Goal: Task Accomplishment & Management: Manage account settings

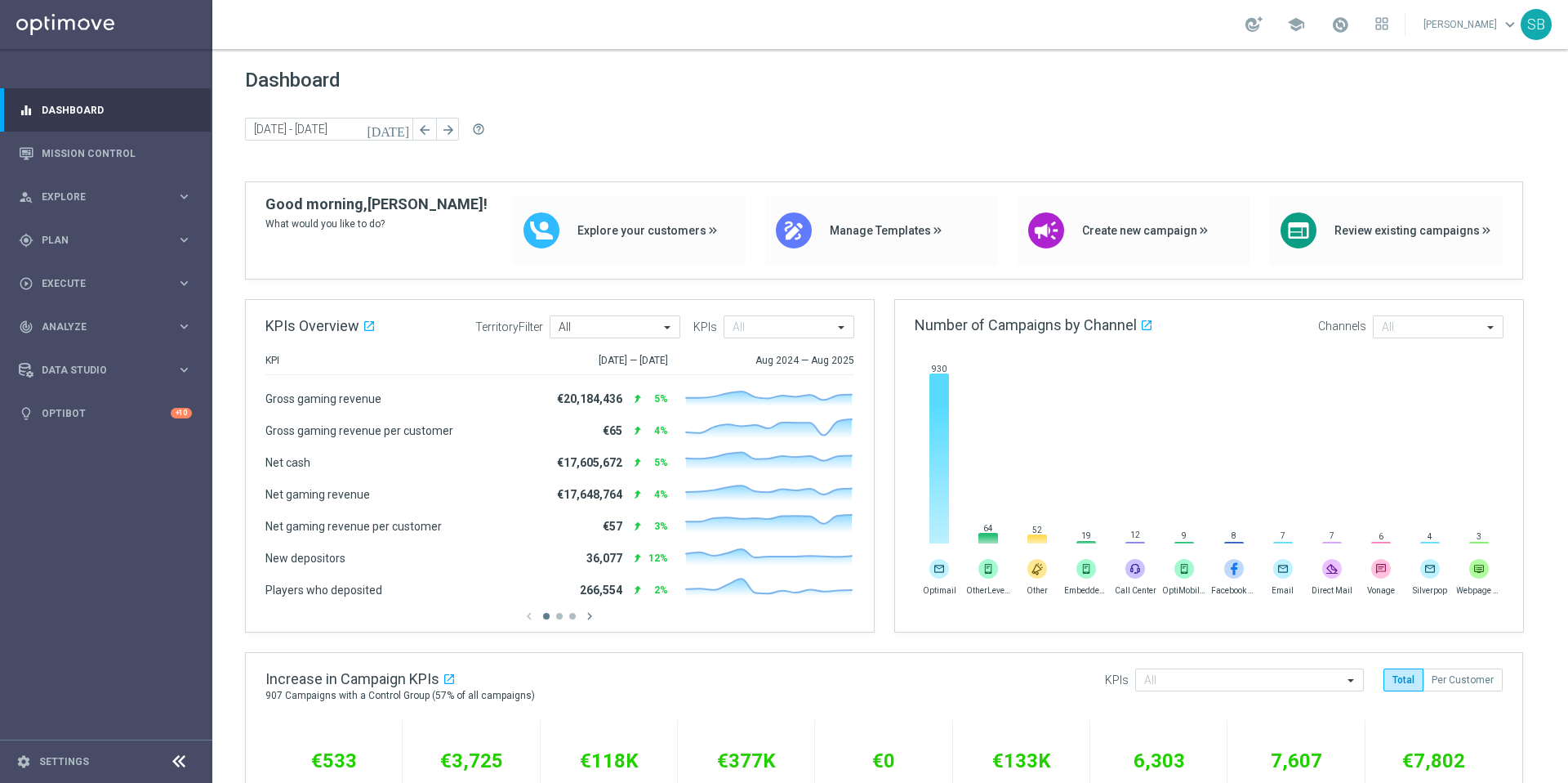
scroll to position [327, 0]
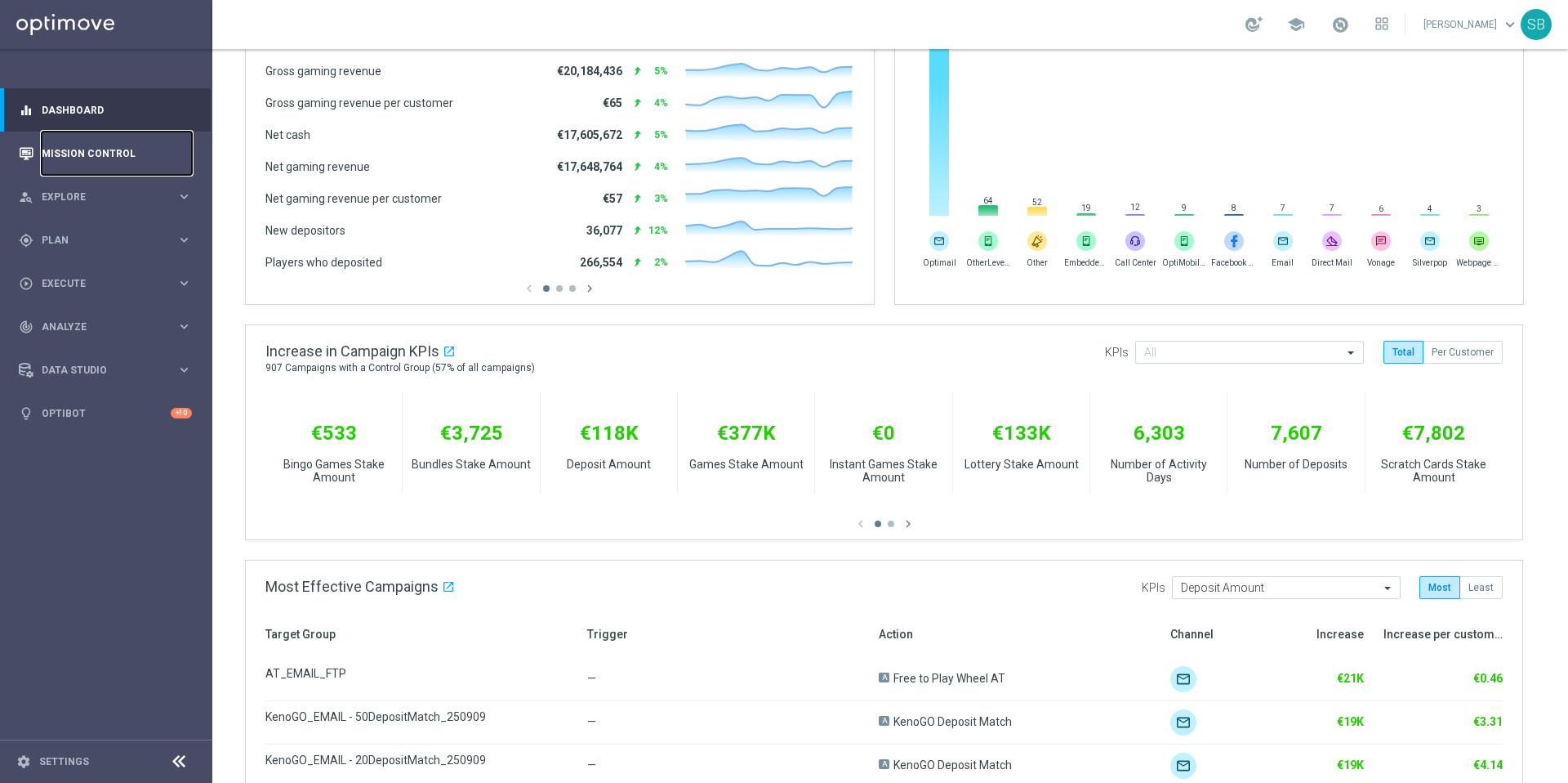
click at [119, 156] on link "Mission Control" at bounding box center [117, 153] width 150 height 44
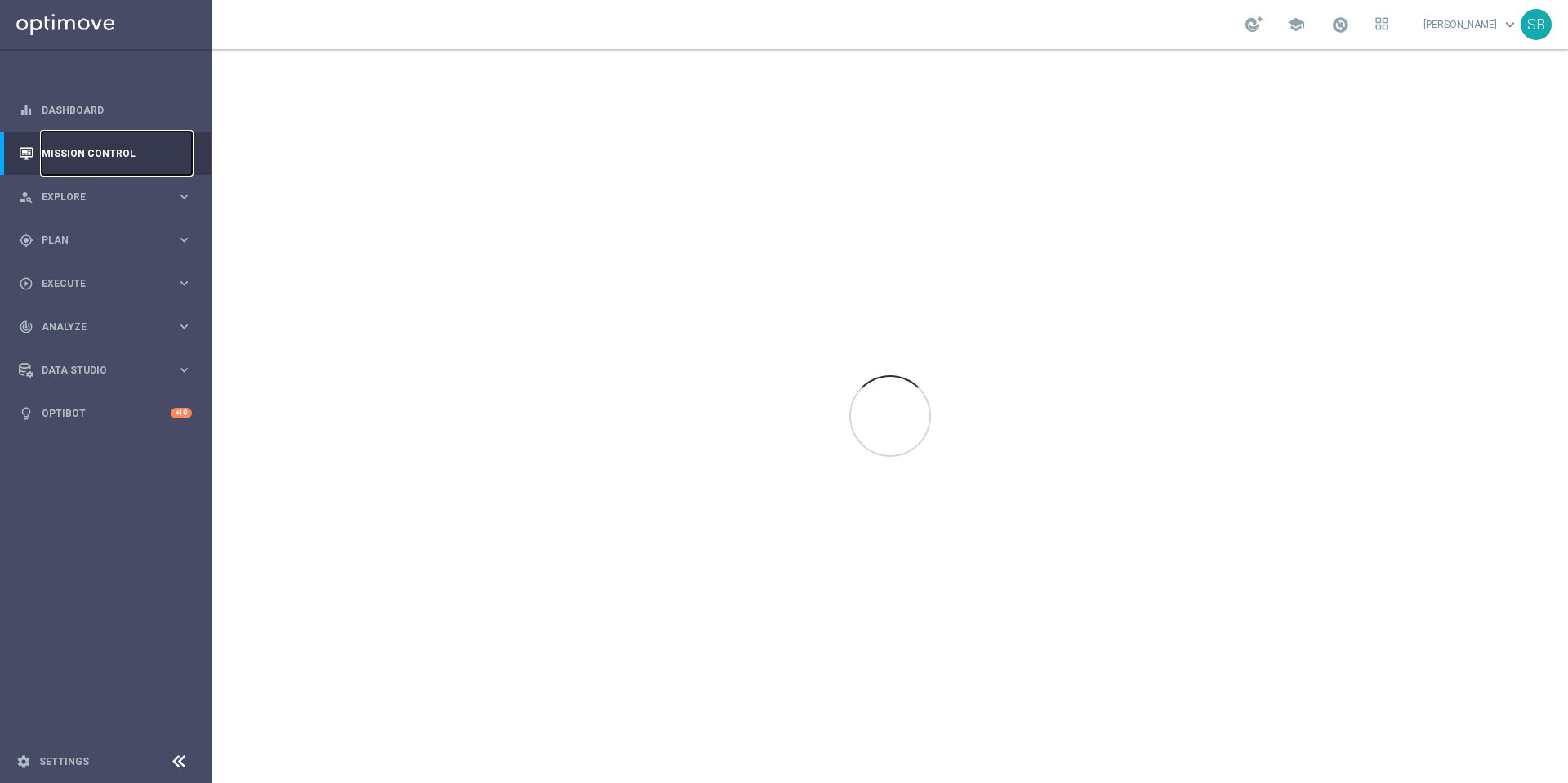
scroll to position [0, 0]
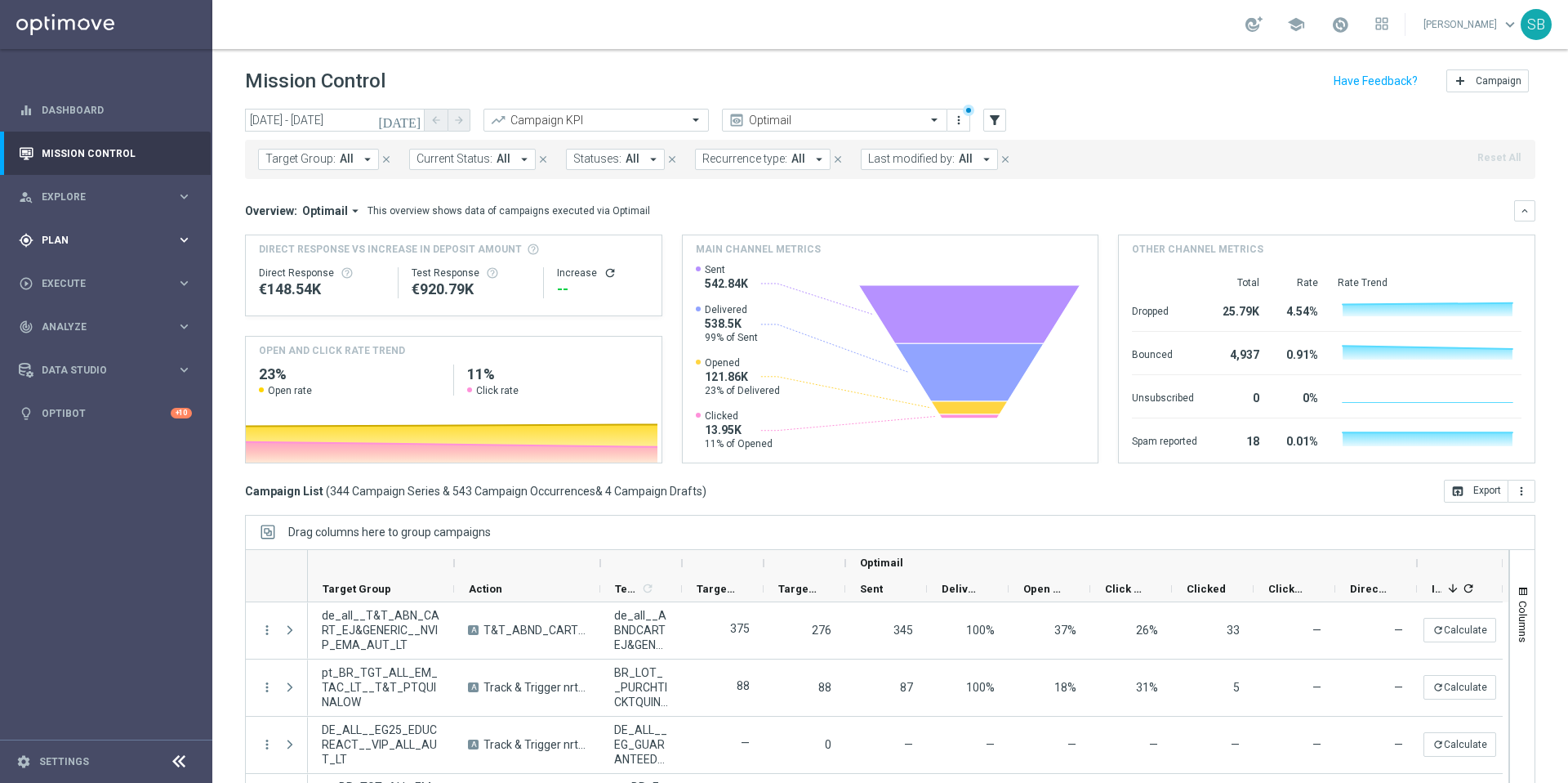
click at [56, 246] on div "gps_fixed Plan" at bounding box center [97, 240] width 157 height 15
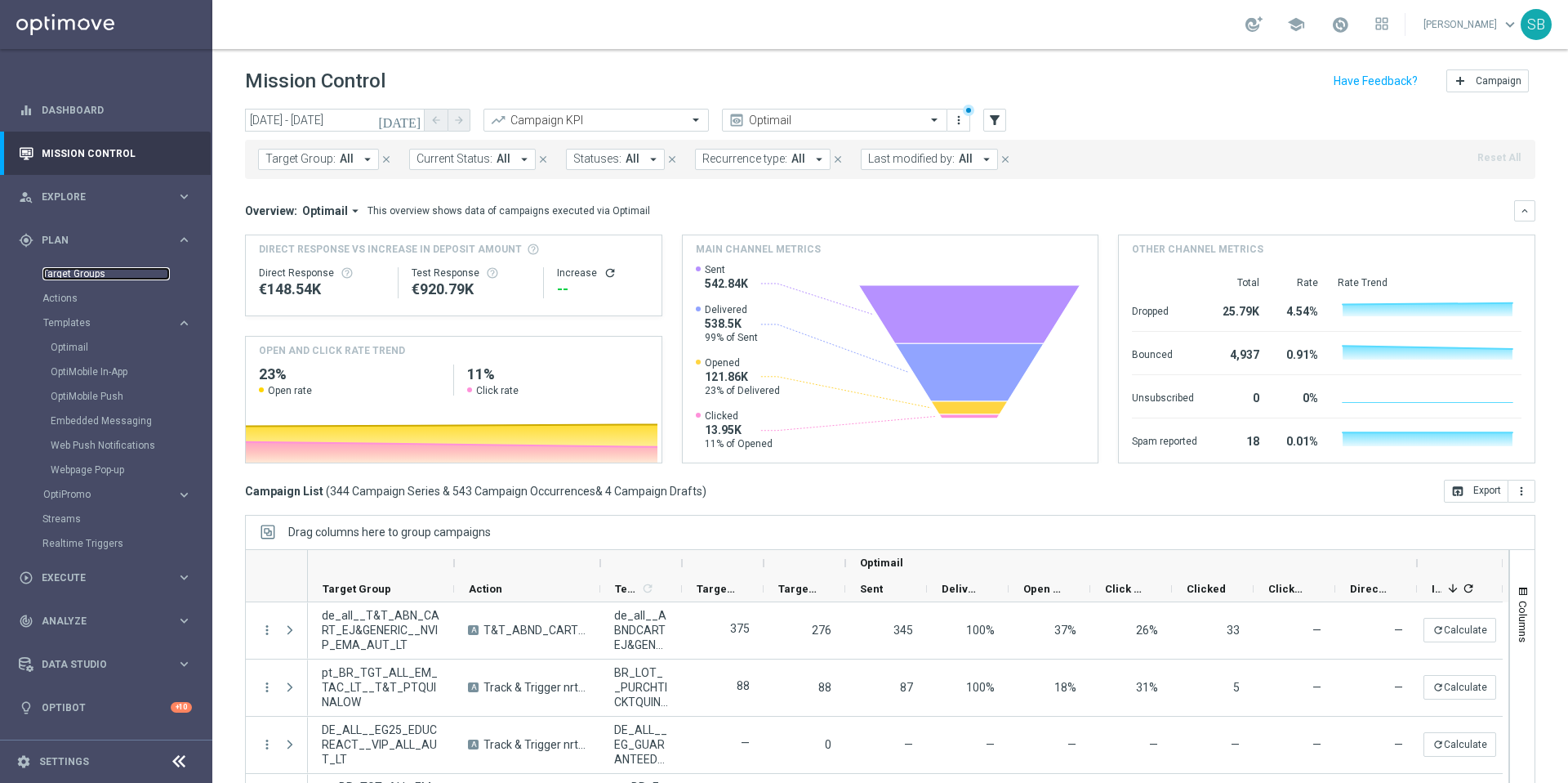
click at [67, 269] on link "Target Groups" at bounding box center [106, 273] width 127 height 13
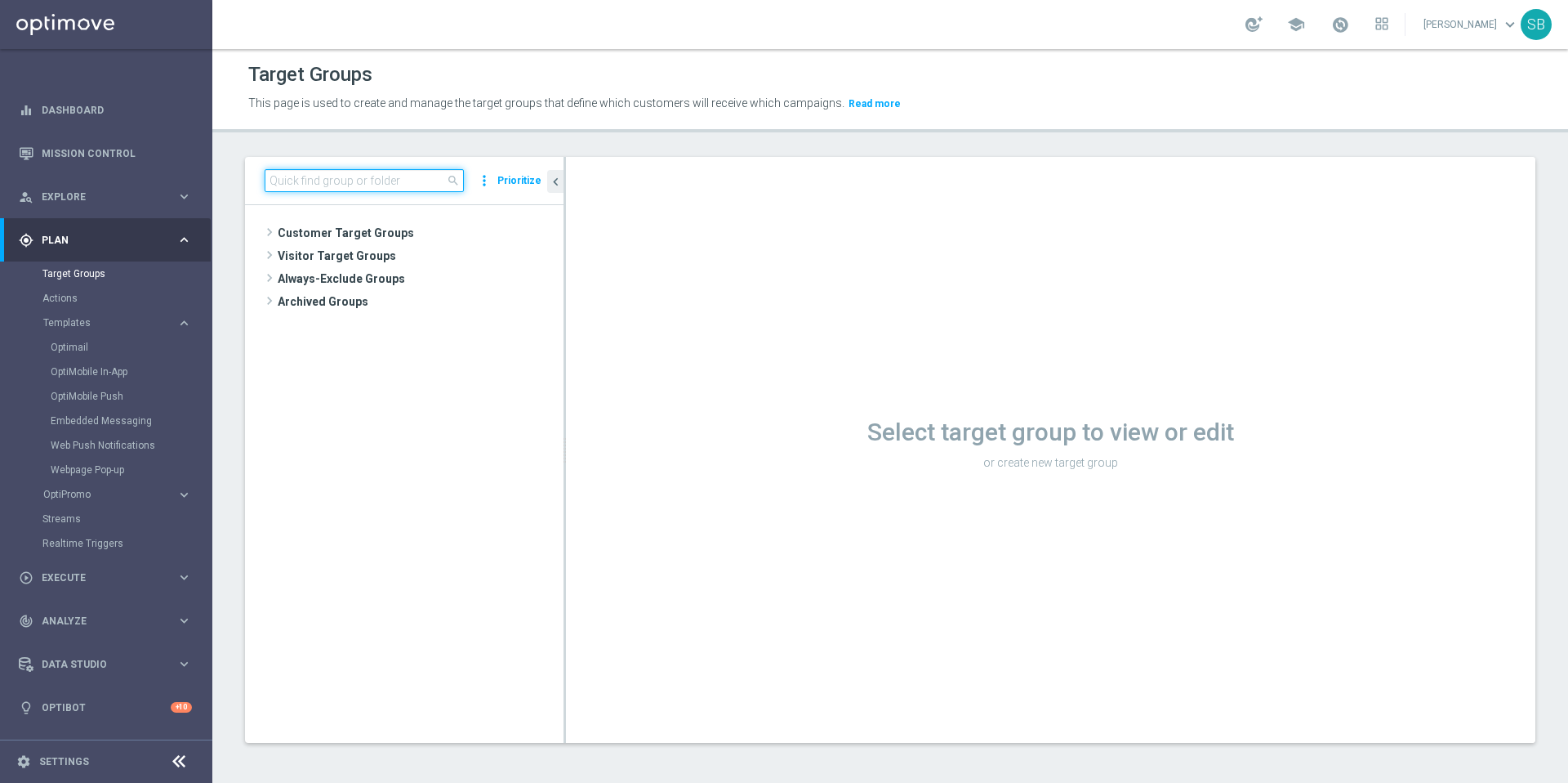
click at [286, 187] on input at bounding box center [364, 181] width 199 height 23
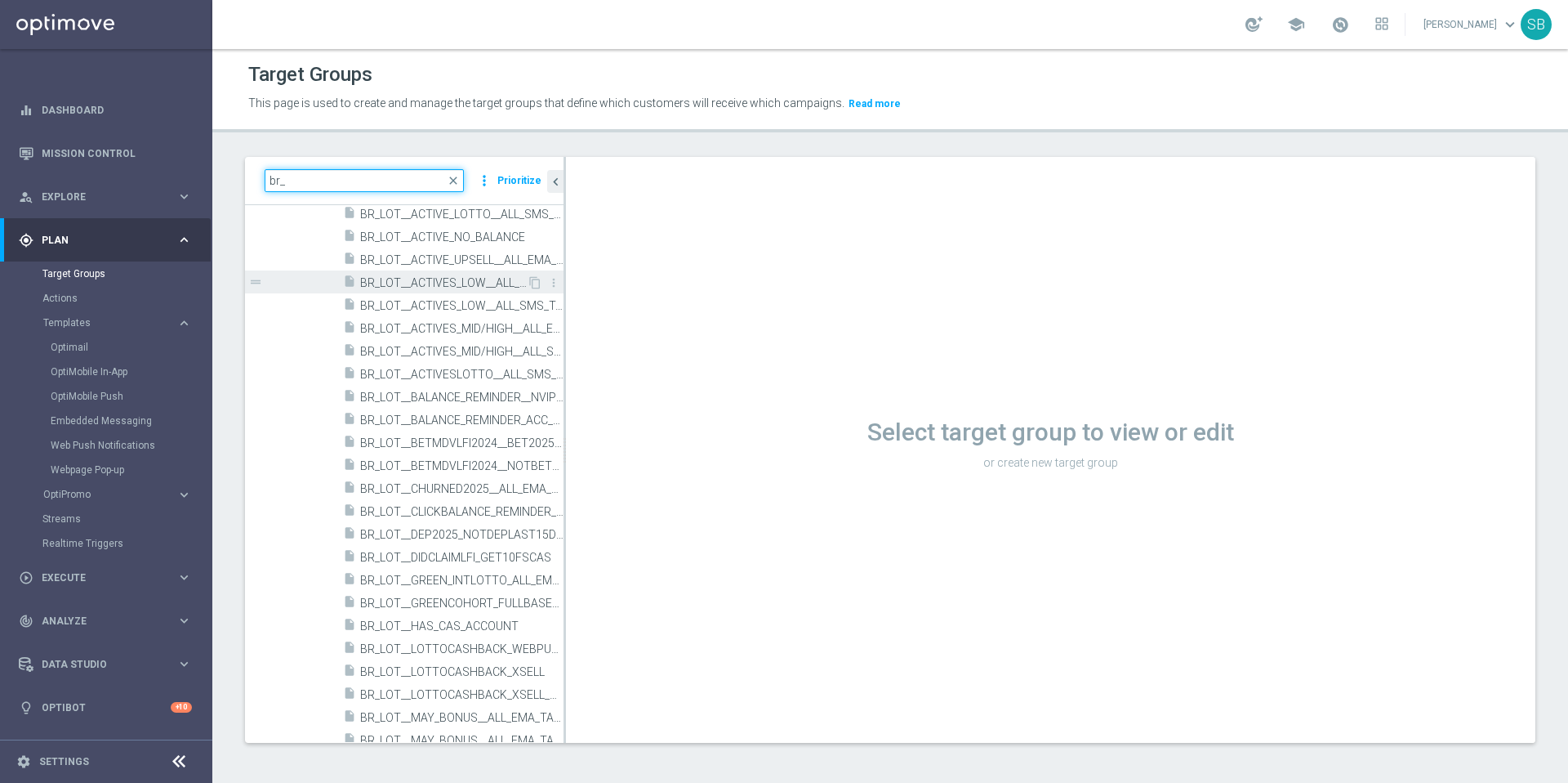
scroll to position [3779, 0]
type input "br_"
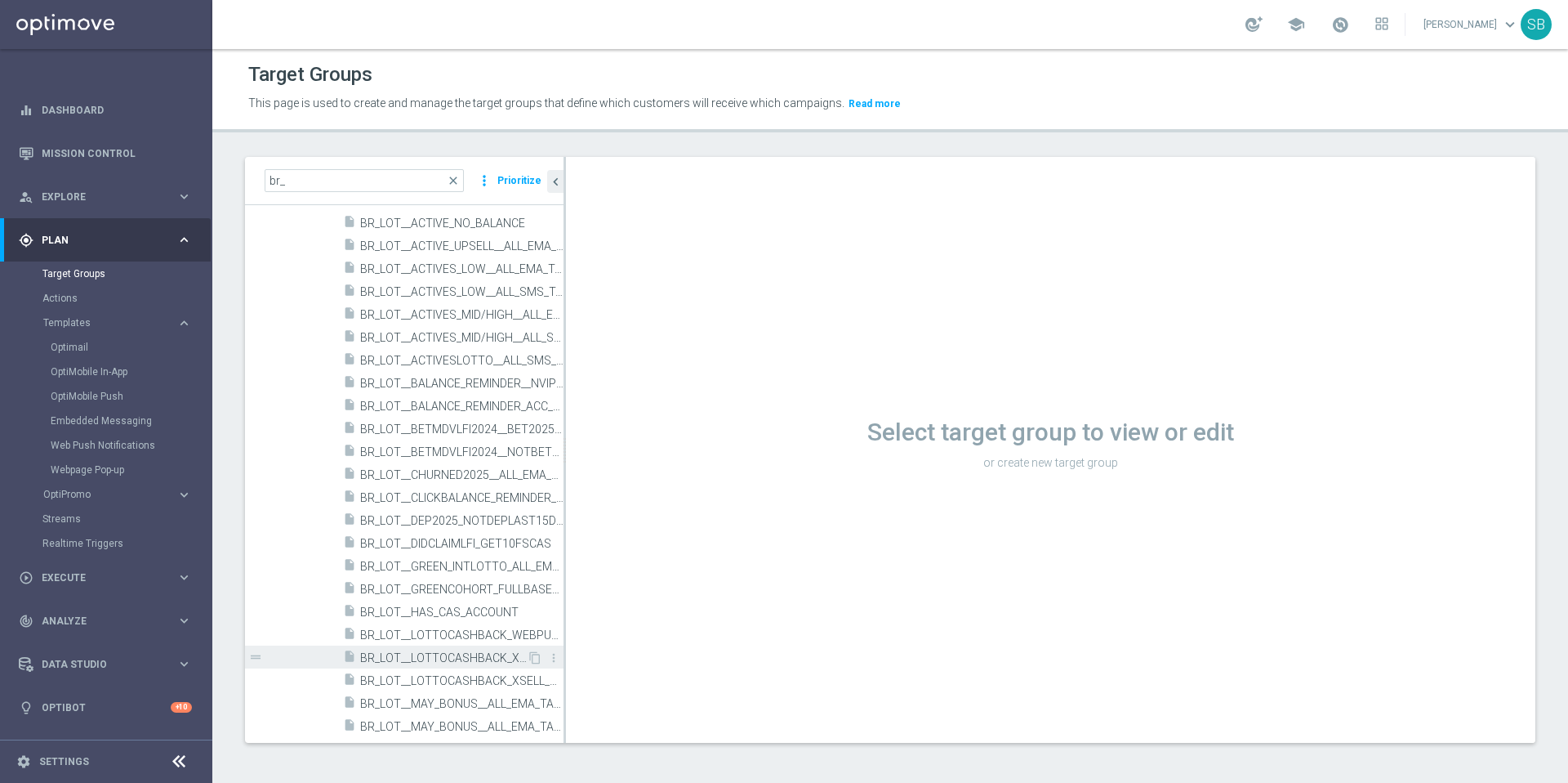
click at [431, 658] on span "BR_LOT__LOTTOCASHBACK_XSELL" at bounding box center [443, 658] width 166 height 14
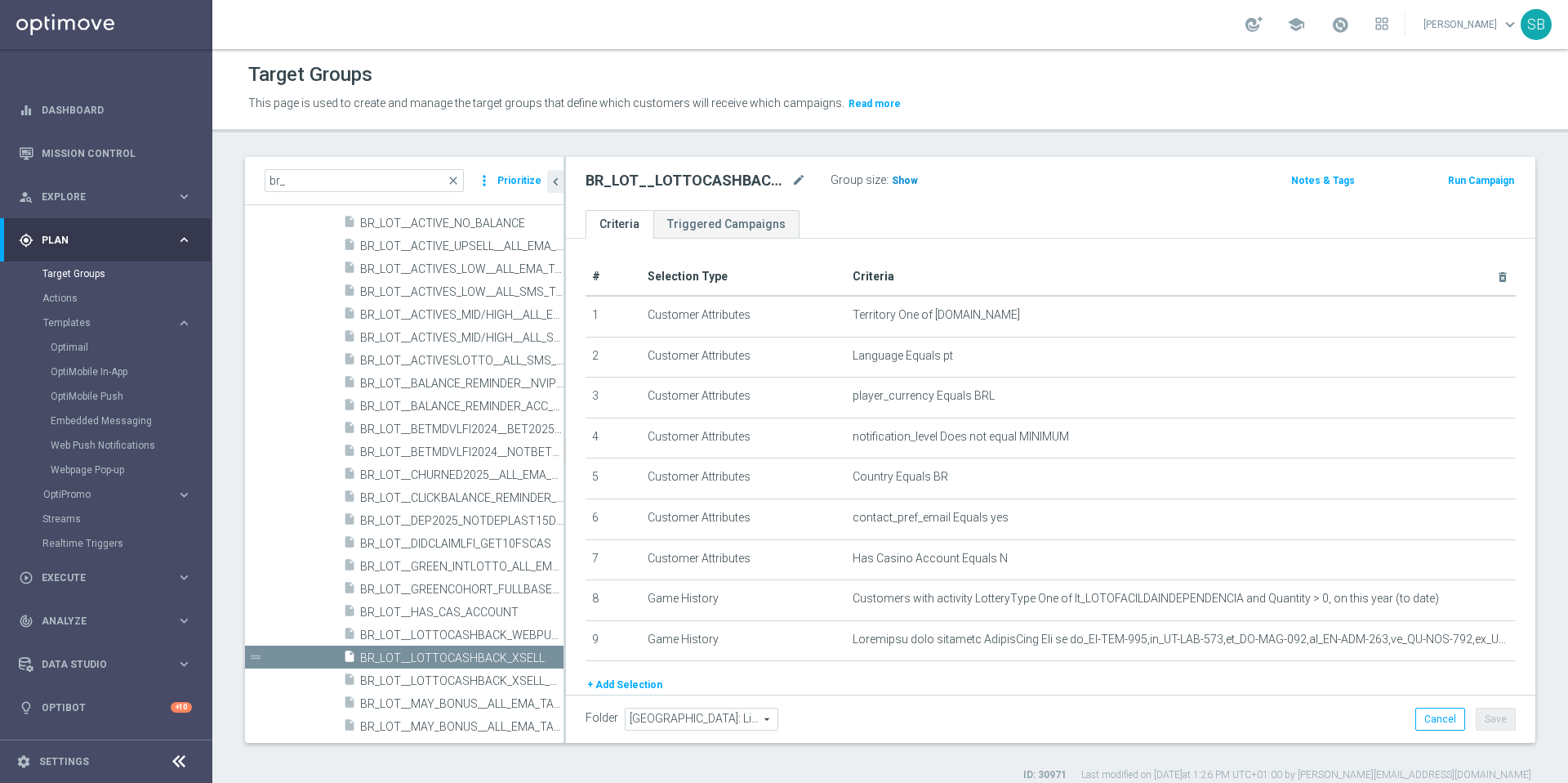
click at [908, 185] on span "Show" at bounding box center [905, 180] width 26 height 12
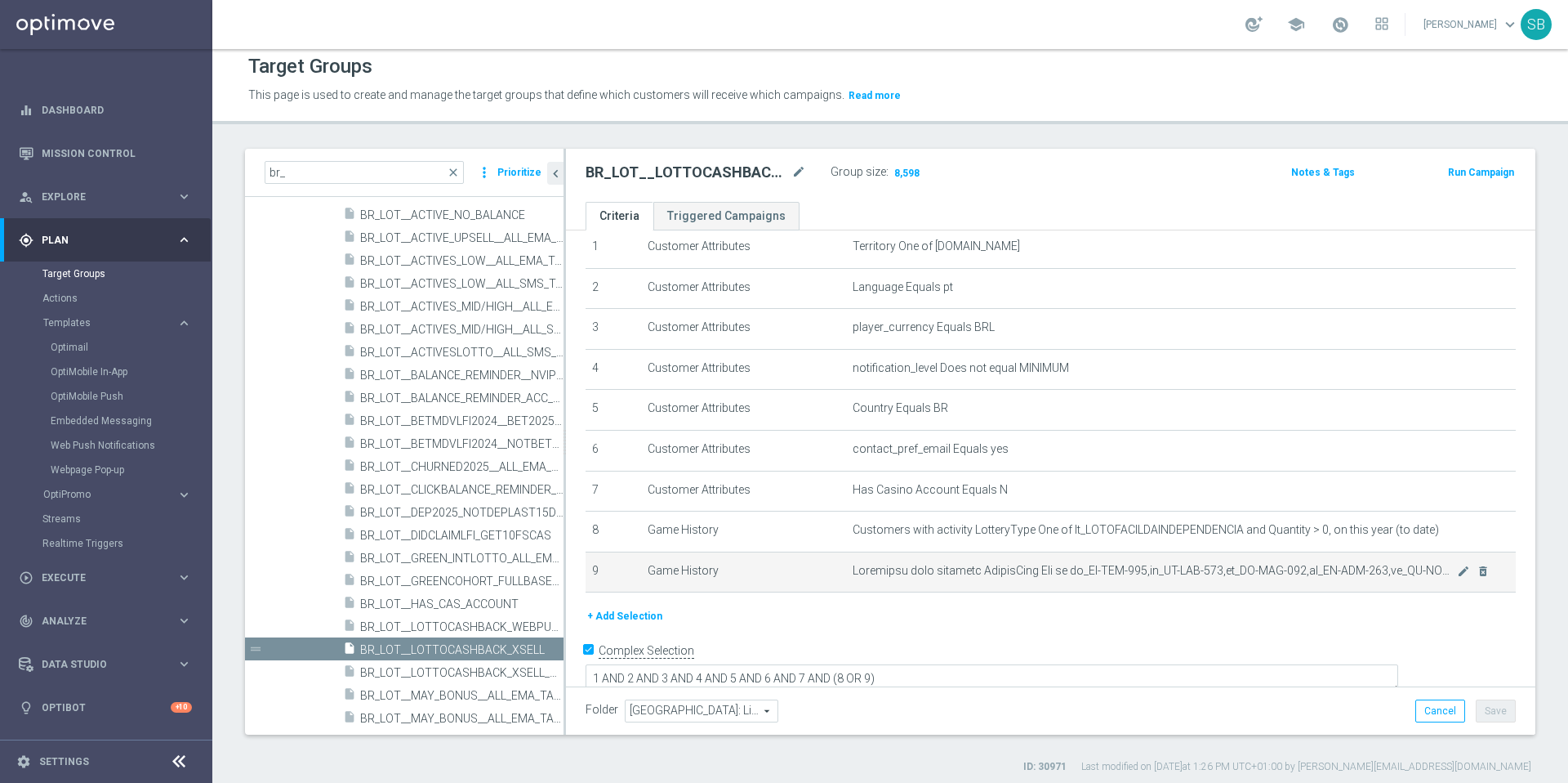
scroll to position [15, 0]
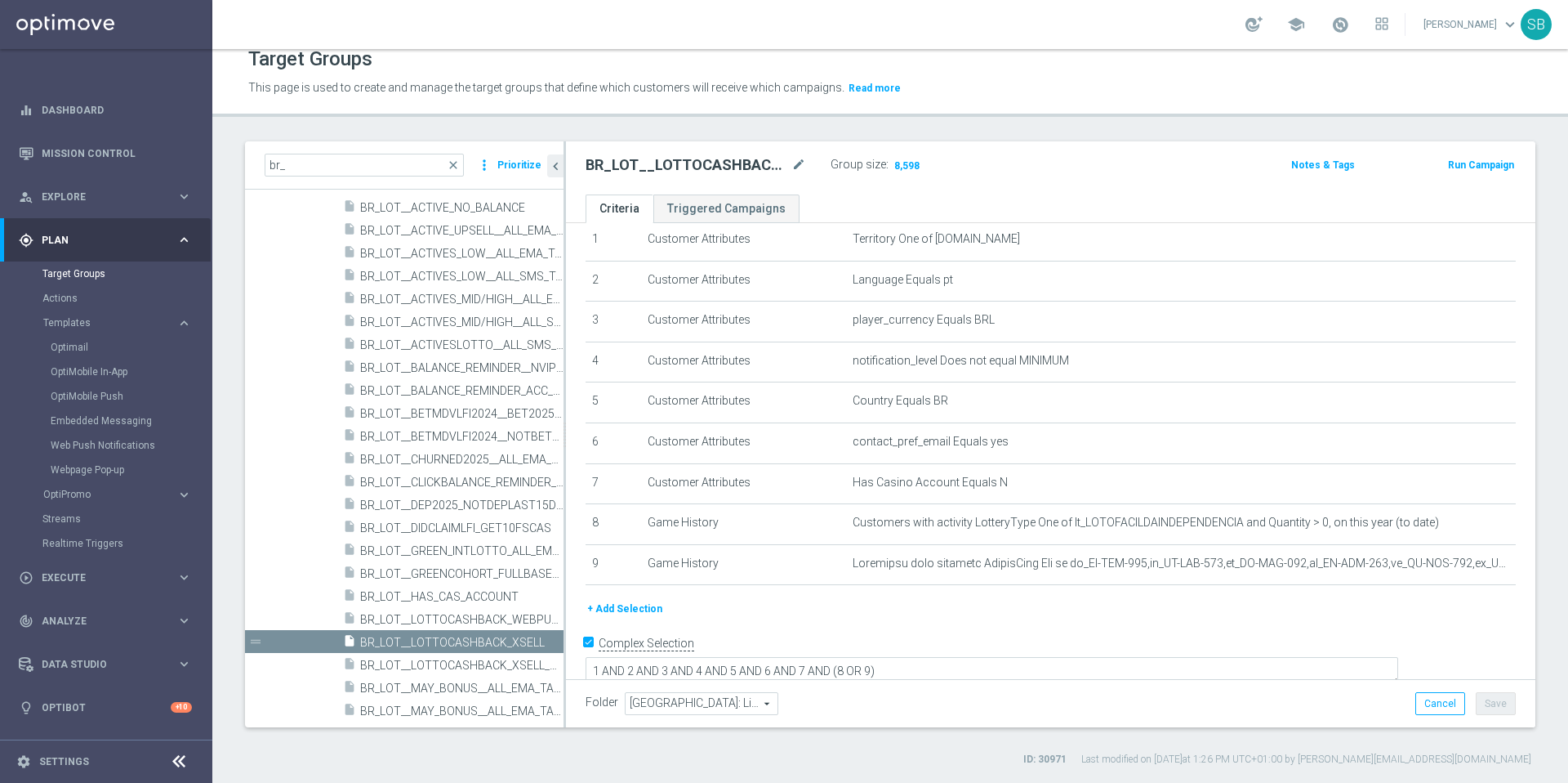
click at [1324, 162] on button "Notes & Tags" at bounding box center [1323, 165] width 67 height 18
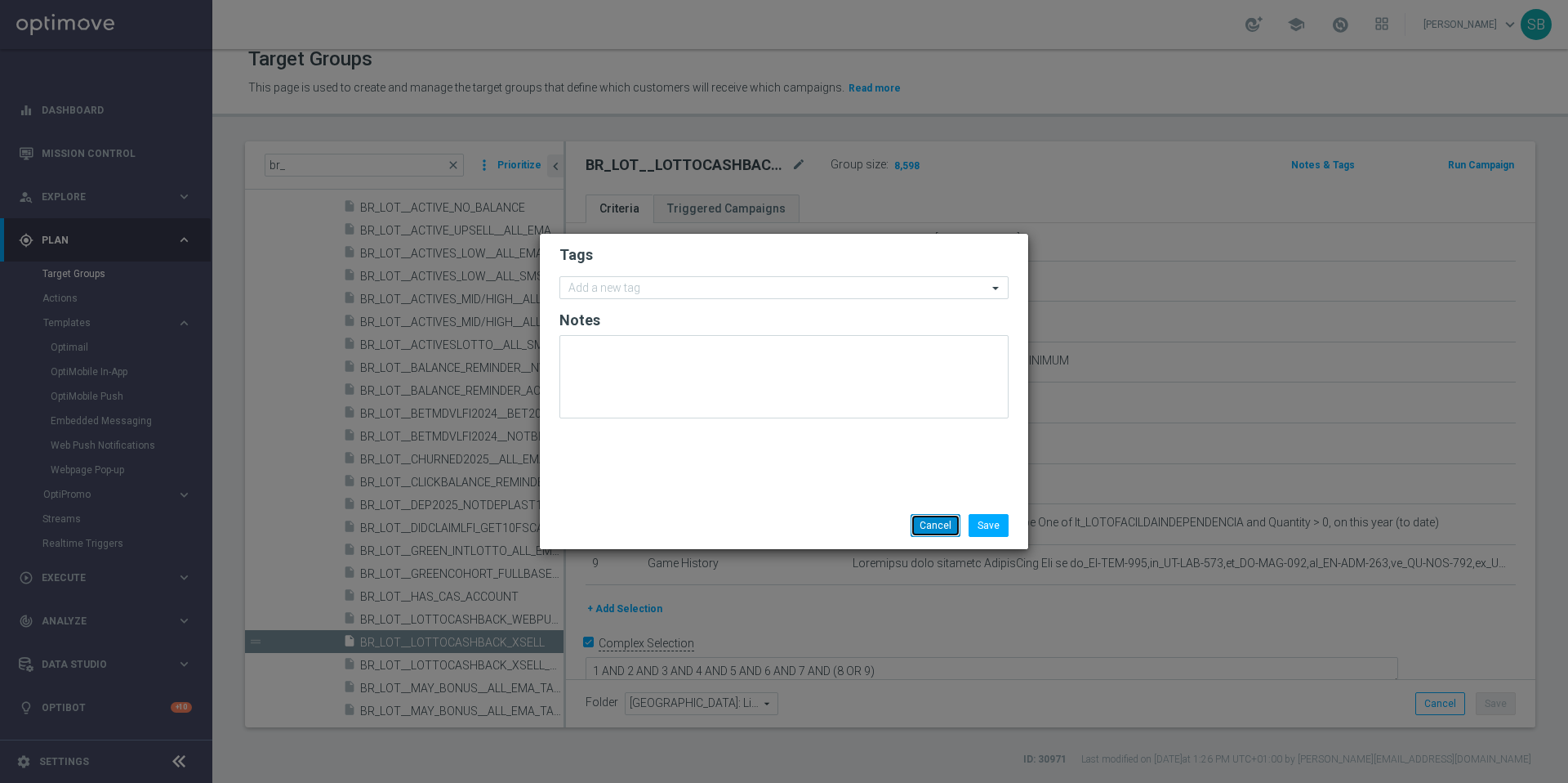
click at [945, 529] on button "Cancel" at bounding box center [936, 526] width 50 height 23
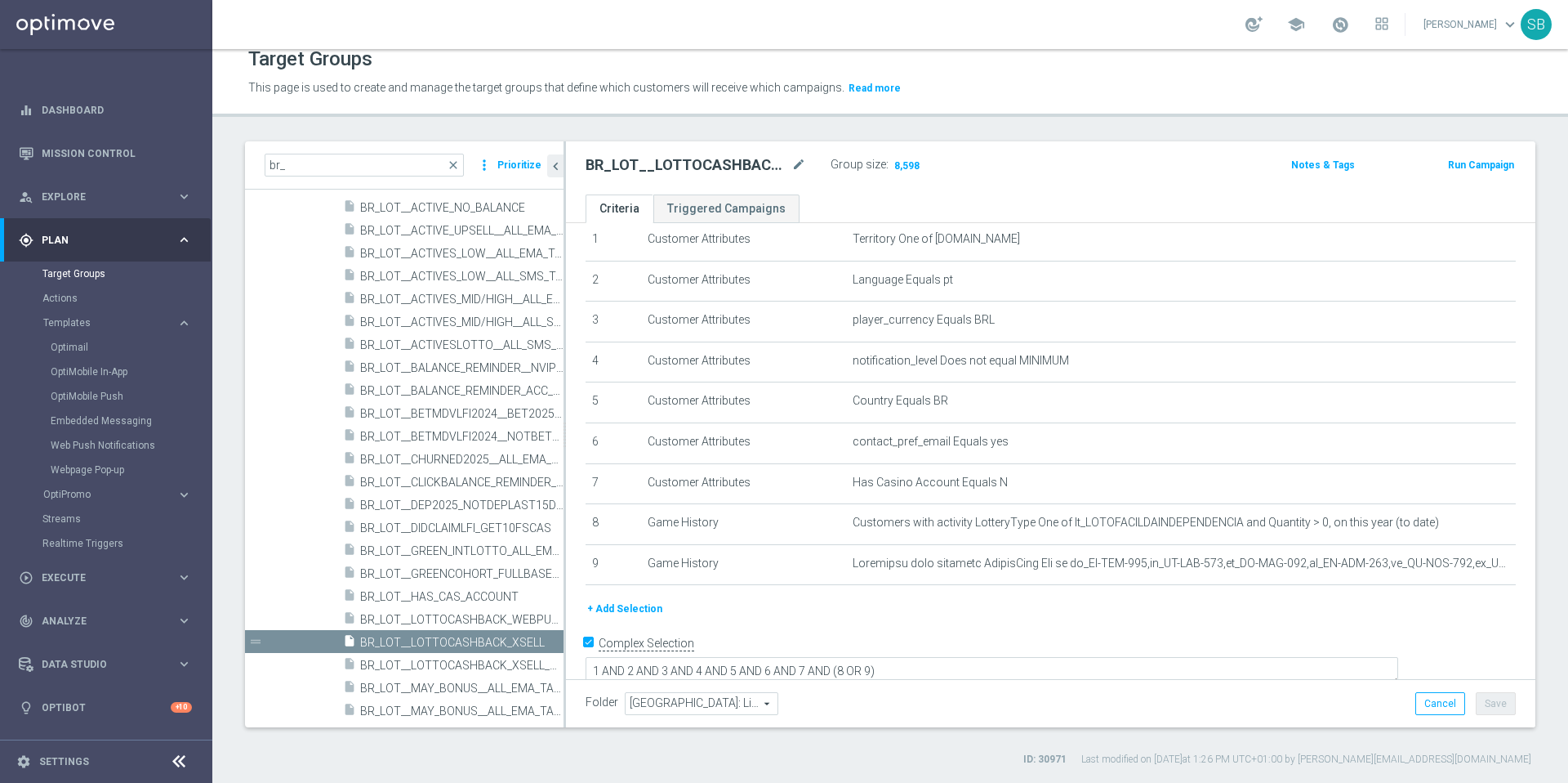
click at [1451, 165] on button "Run Campaign" at bounding box center [1481, 165] width 69 height 18
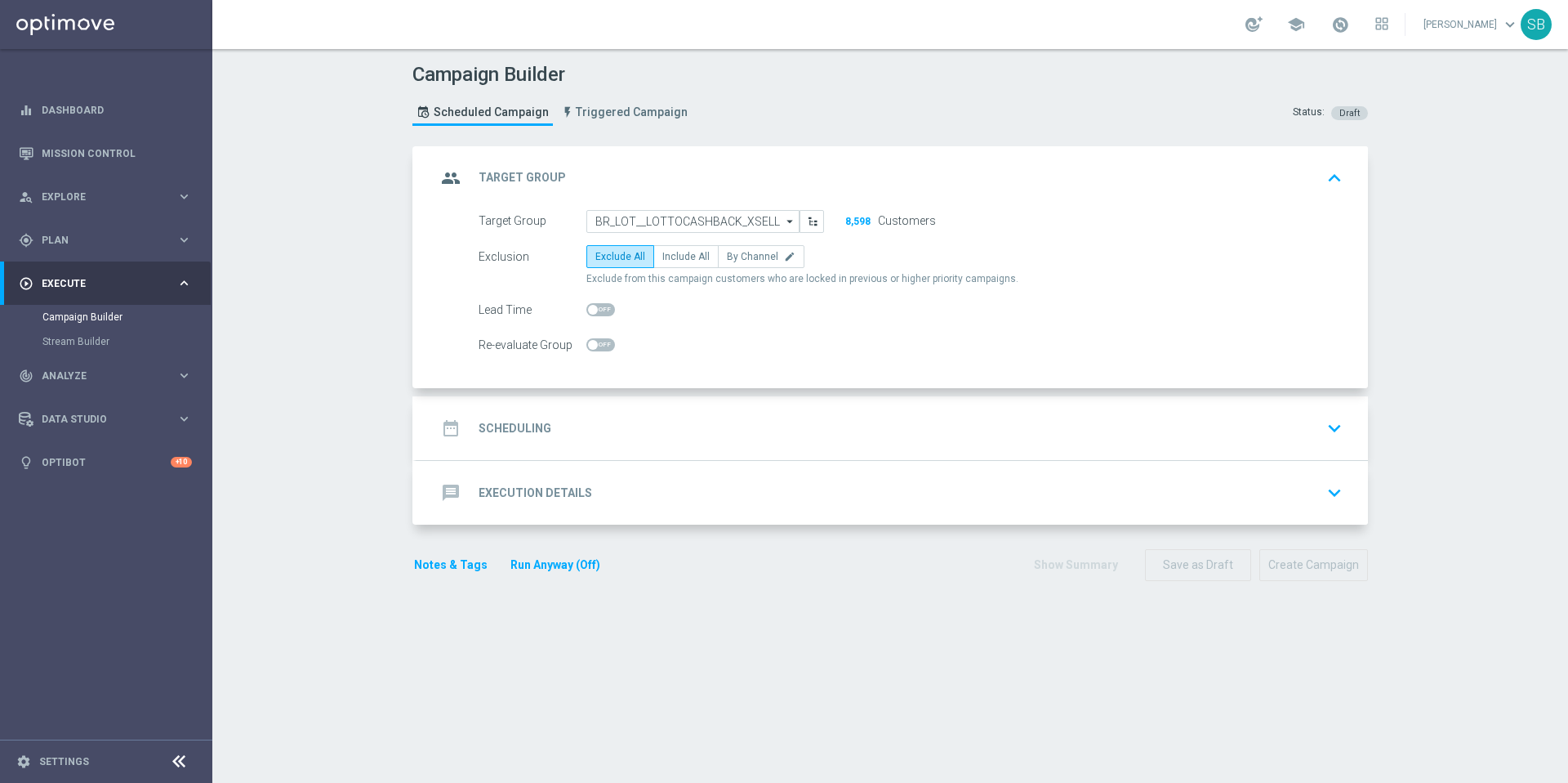
click at [1333, 431] on icon "keyboard_arrow_down" at bounding box center [1335, 428] width 25 height 25
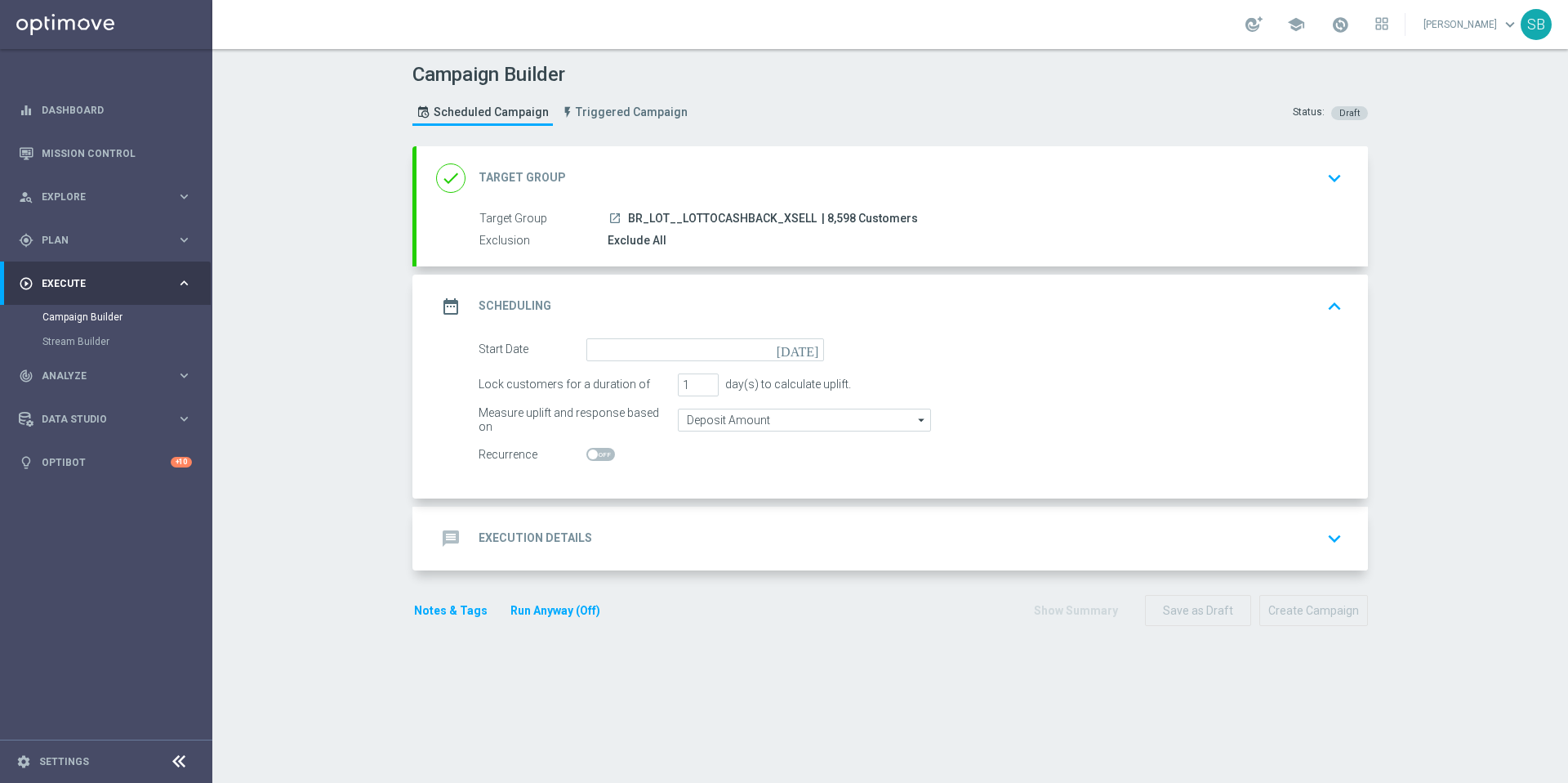
click at [1104, 664] on section "done Target Group keyboard_arrow_down Target Group launch BR_LOT__LOTTOCASHBACK…" at bounding box center [890, 456] width 980 height 620
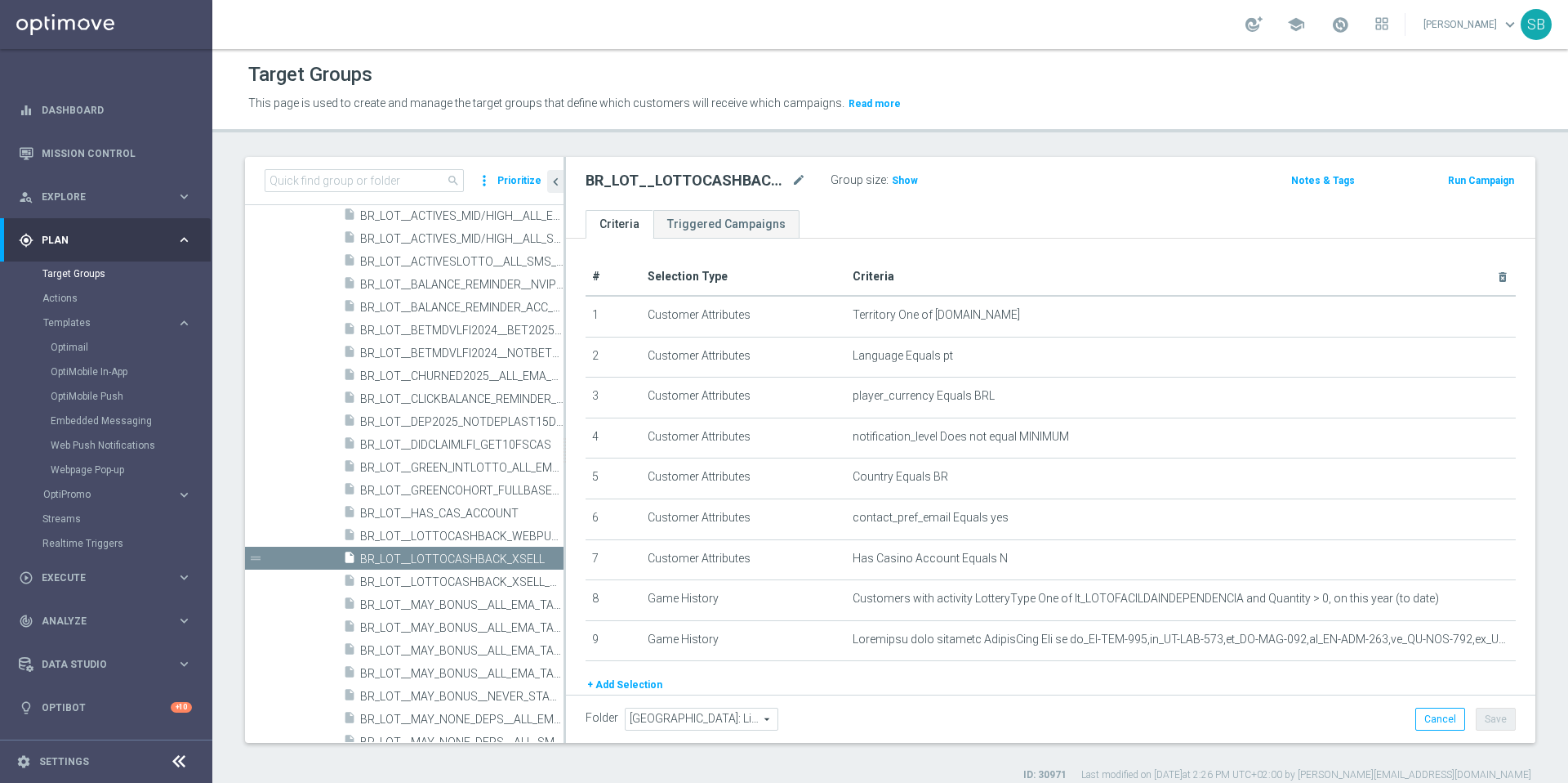
scroll to position [731, 0]
click at [903, 182] on span "Show" at bounding box center [905, 180] width 26 height 12
click at [907, 177] on span "8,598" at bounding box center [907, 182] width 28 height 15
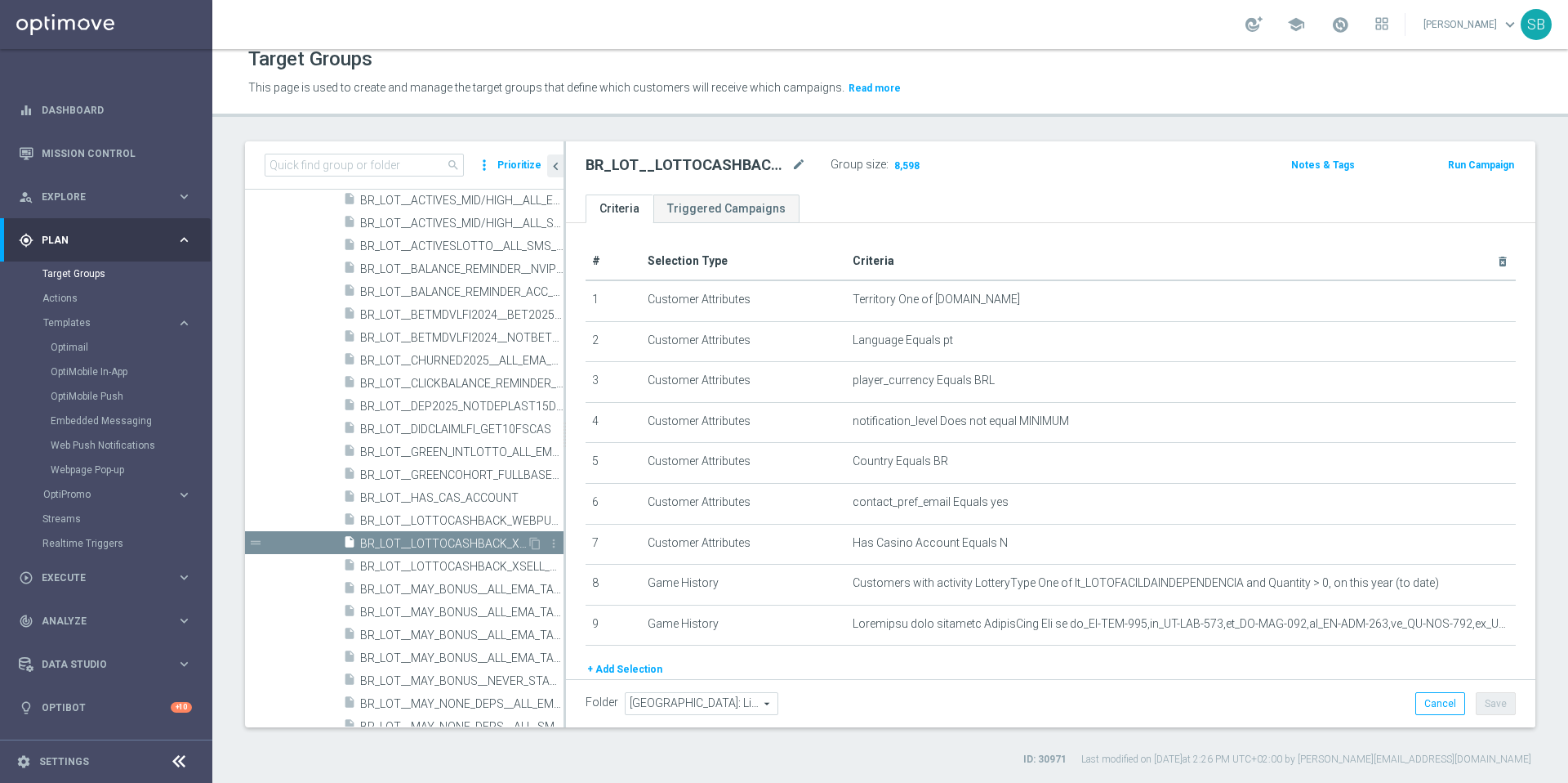
click at [398, 544] on span "BR_LOT__LOTTOCASHBACK_XSELL" at bounding box center [443, 544] width 166 height 14
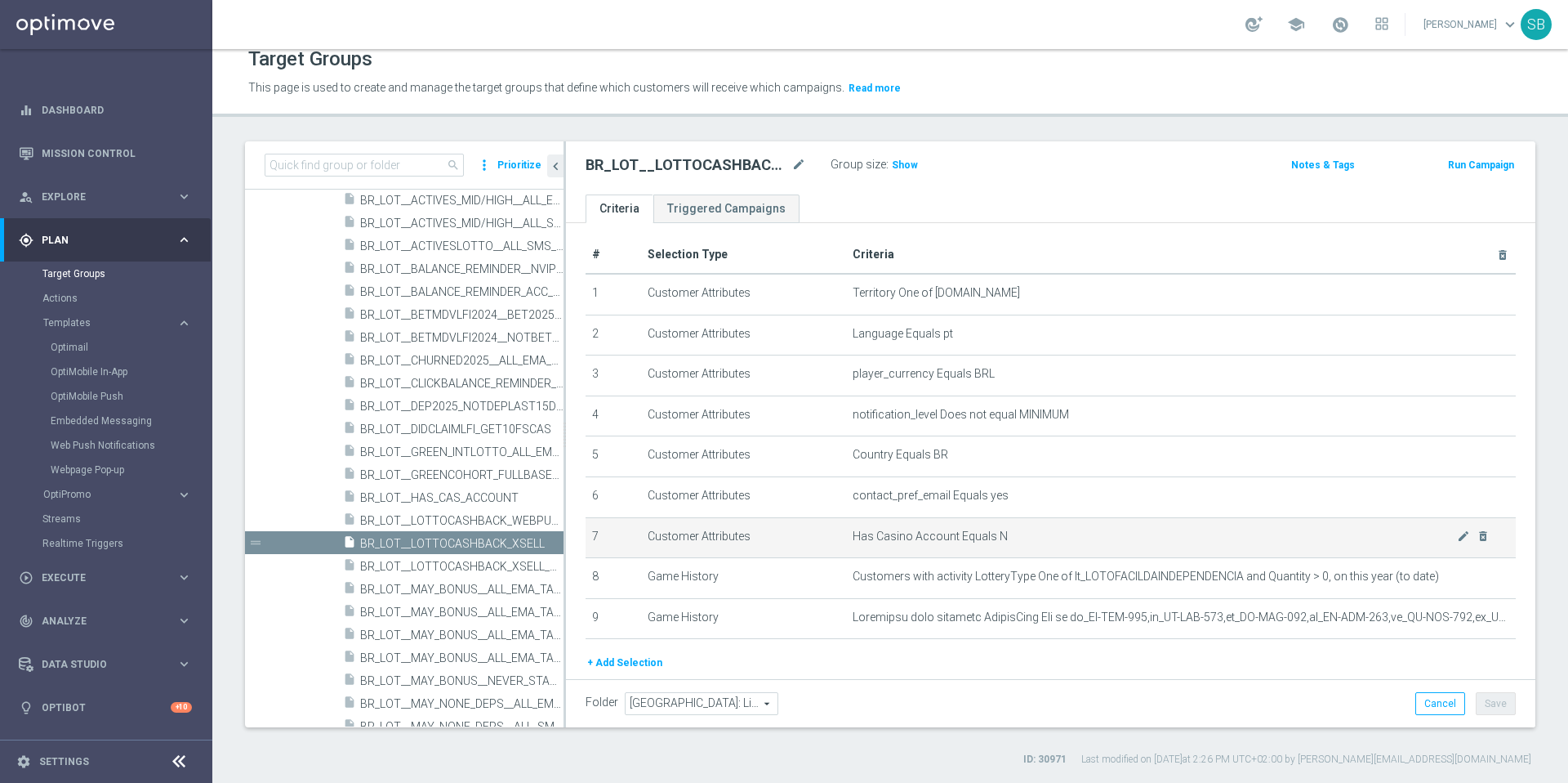
scroll to position [10, 0]
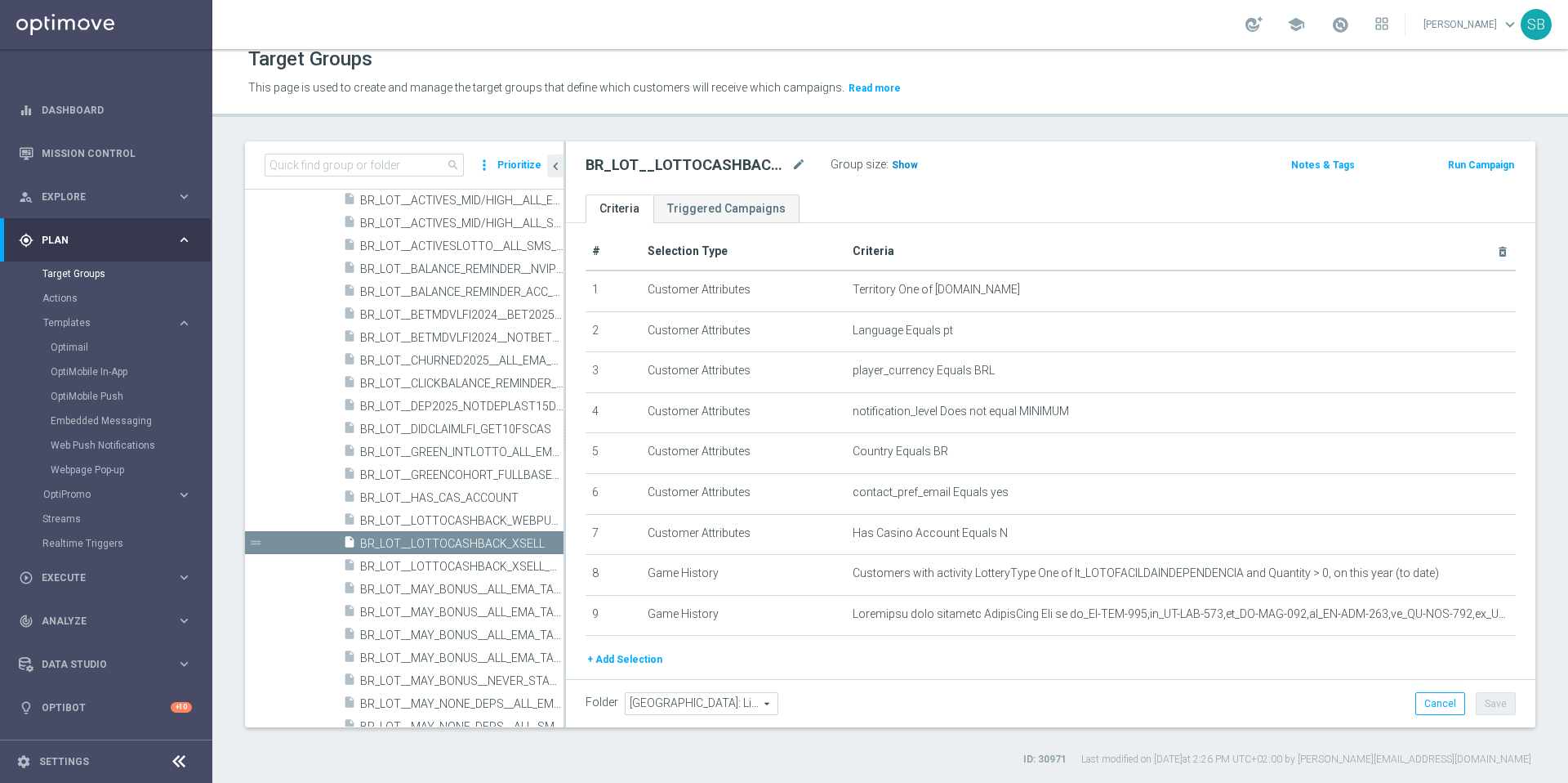
click at [904, 168] on span "Show" at bounding box center [905, 165] width 26 height 12
click at [1314, 167] on button "Notes & Tags" at bounding box center [1323, 165] width 67 height 18
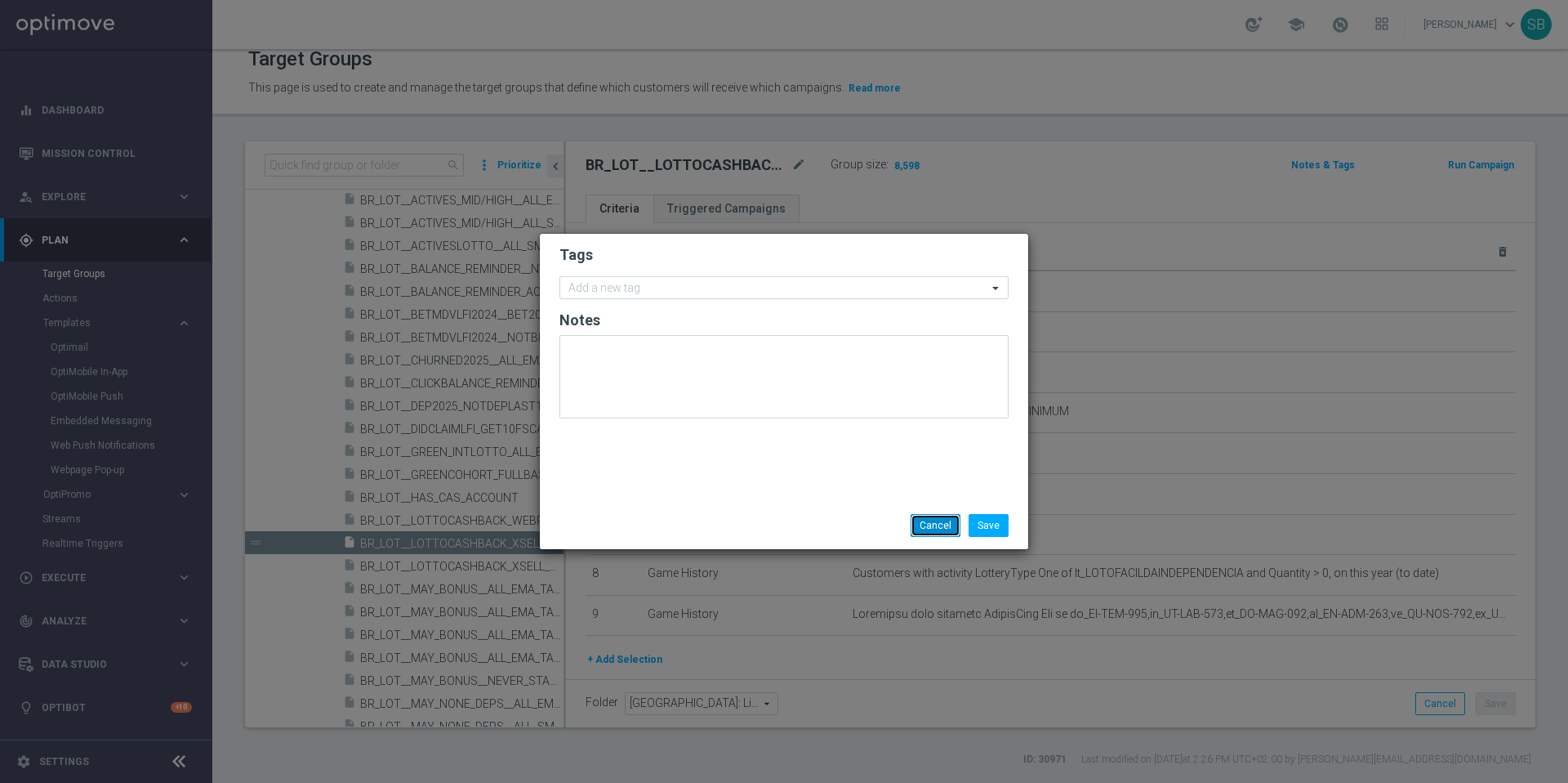
click at [948, 529] on button "Cancel" at bounding box center [936, 526] width 50 height 23
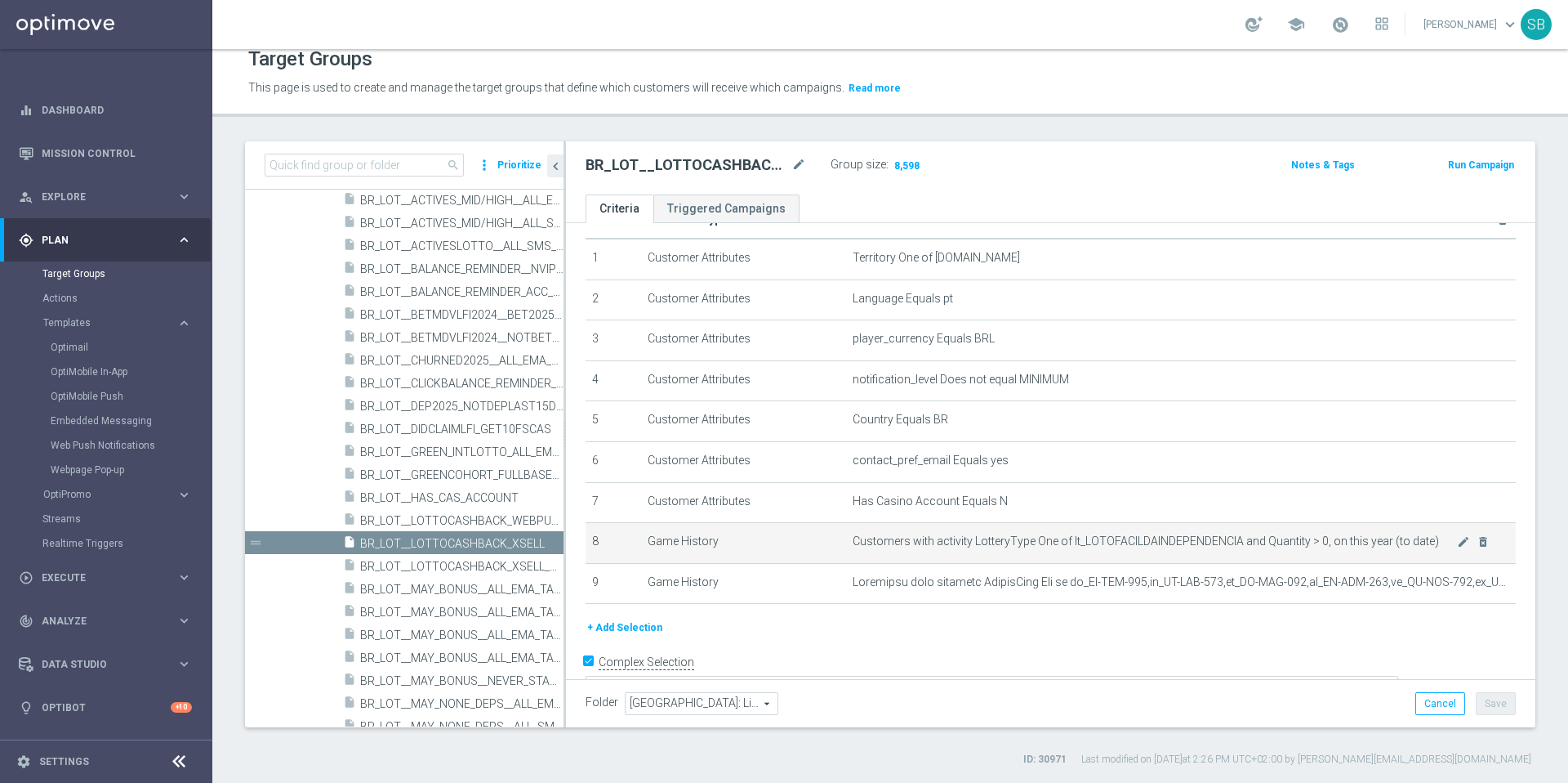
scroll to position [61, 0]
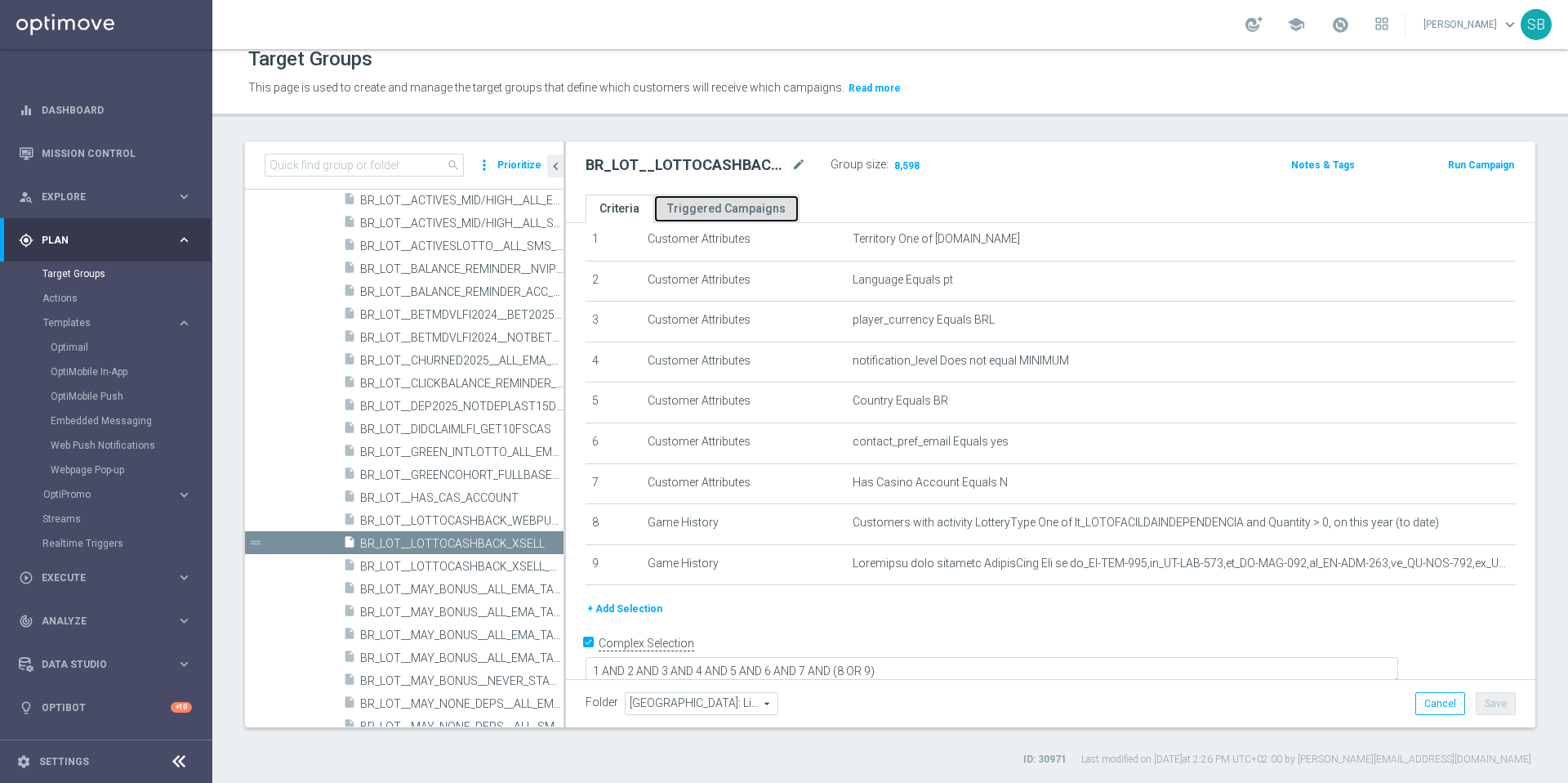
click at [725, 201] on link "Triggered Campaigns" at bounding box center [727, 209] width 146 height 28
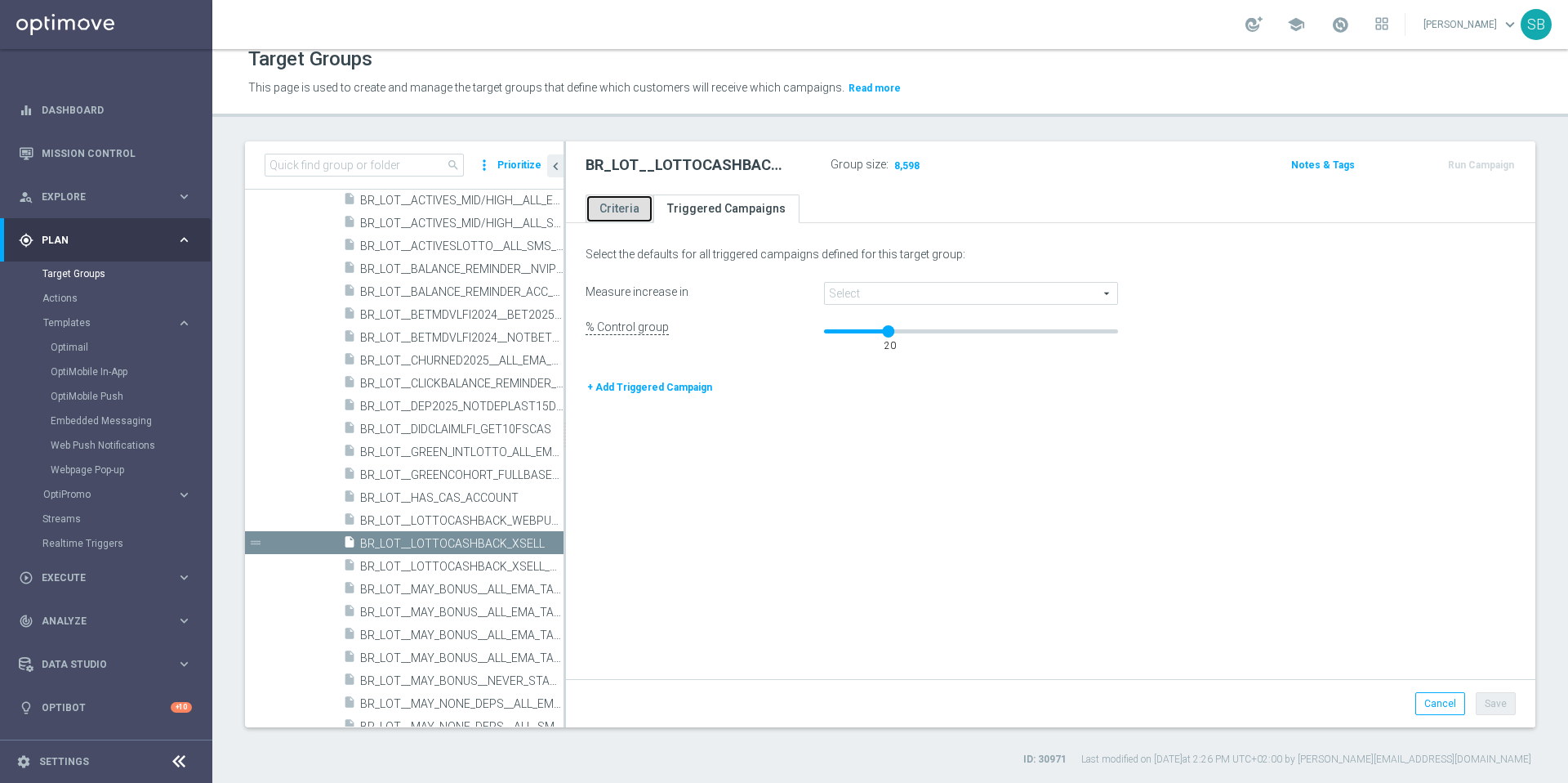
click at [608, 210] on link "Criteria" at bounding box center [619, 209] width 68 height 28
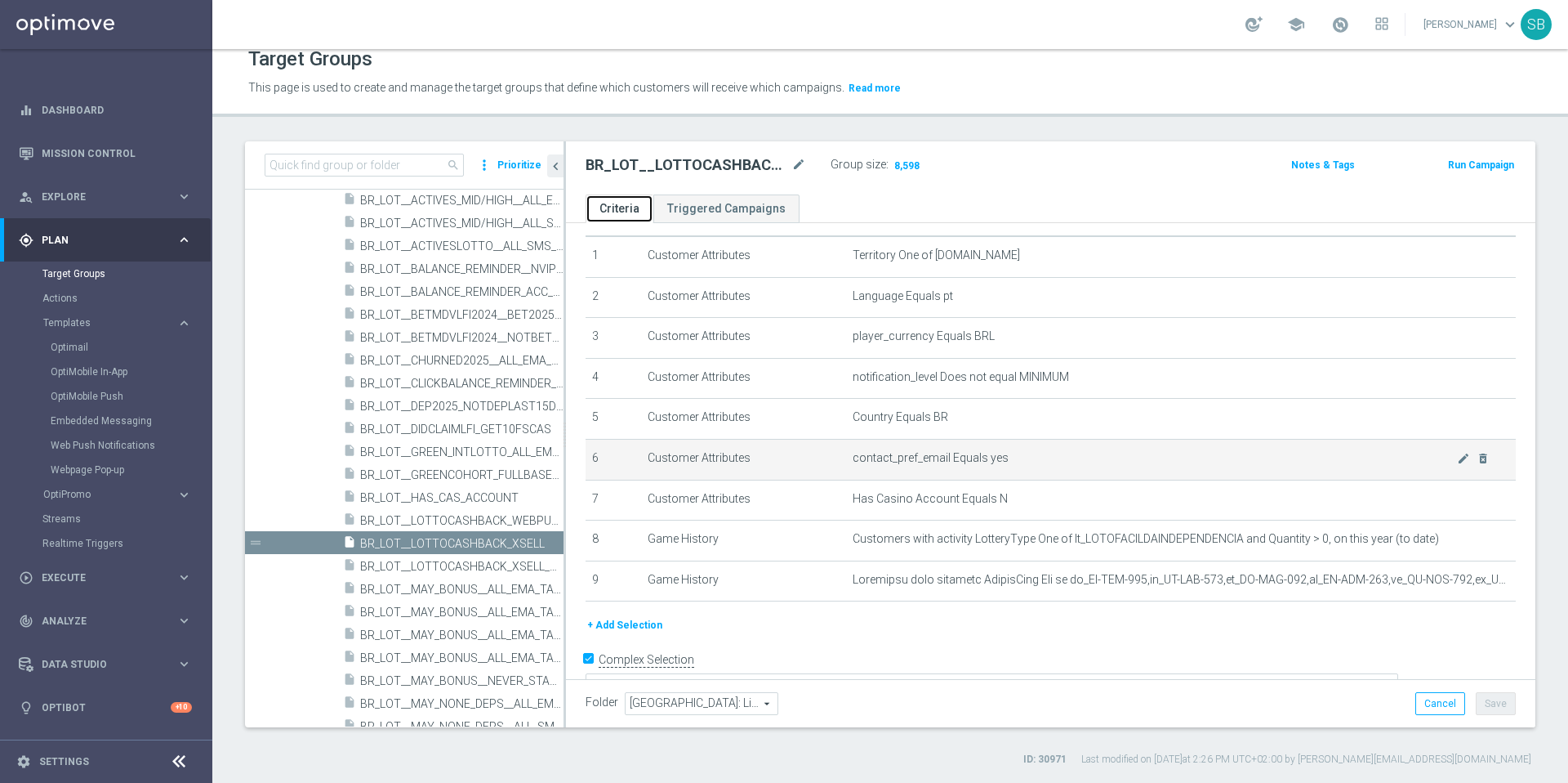
scroll to position [61, 0]
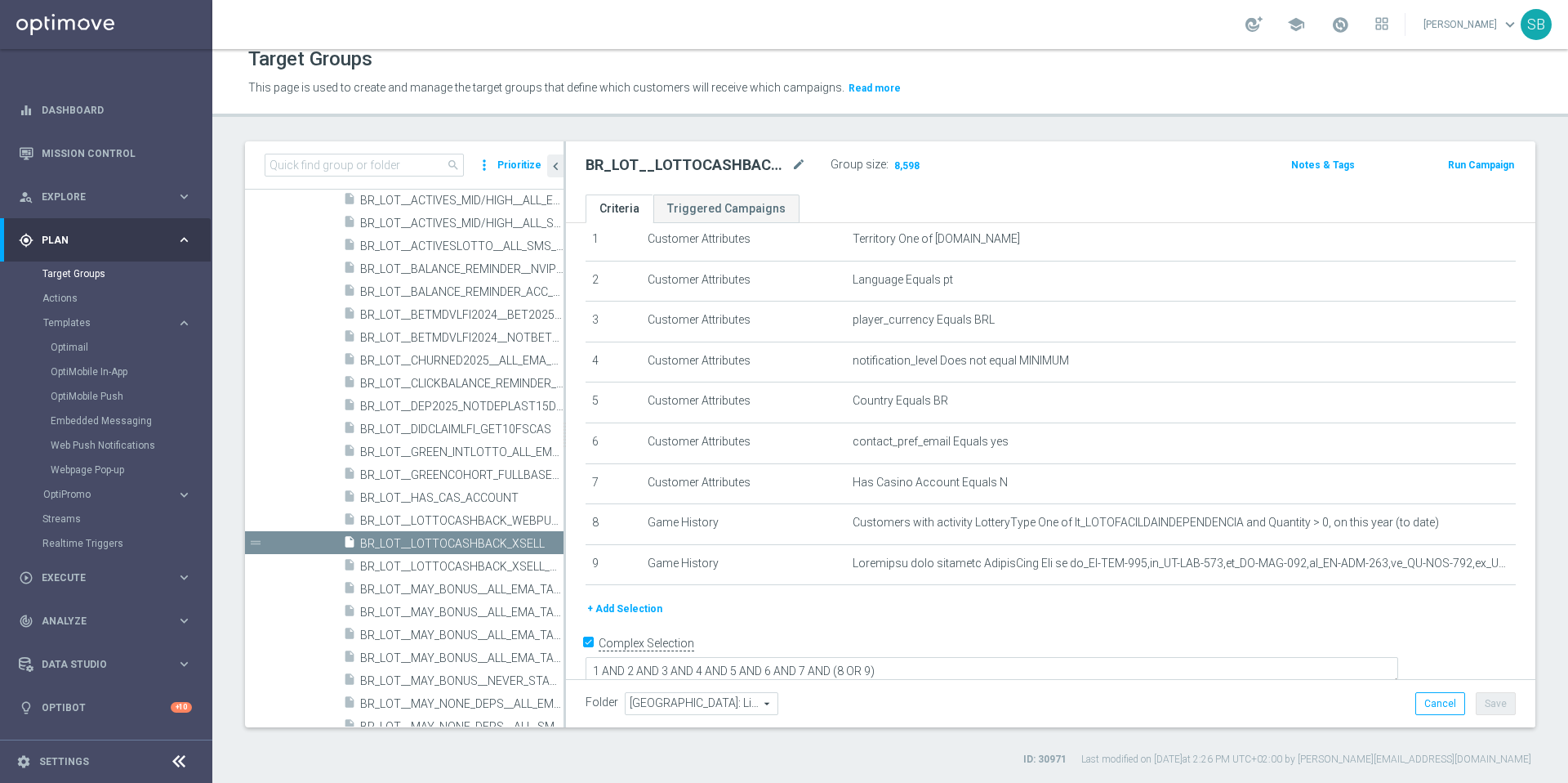
click at [865, 89] on button "Read more" at bounding box center [874, 88] width 55 height 18
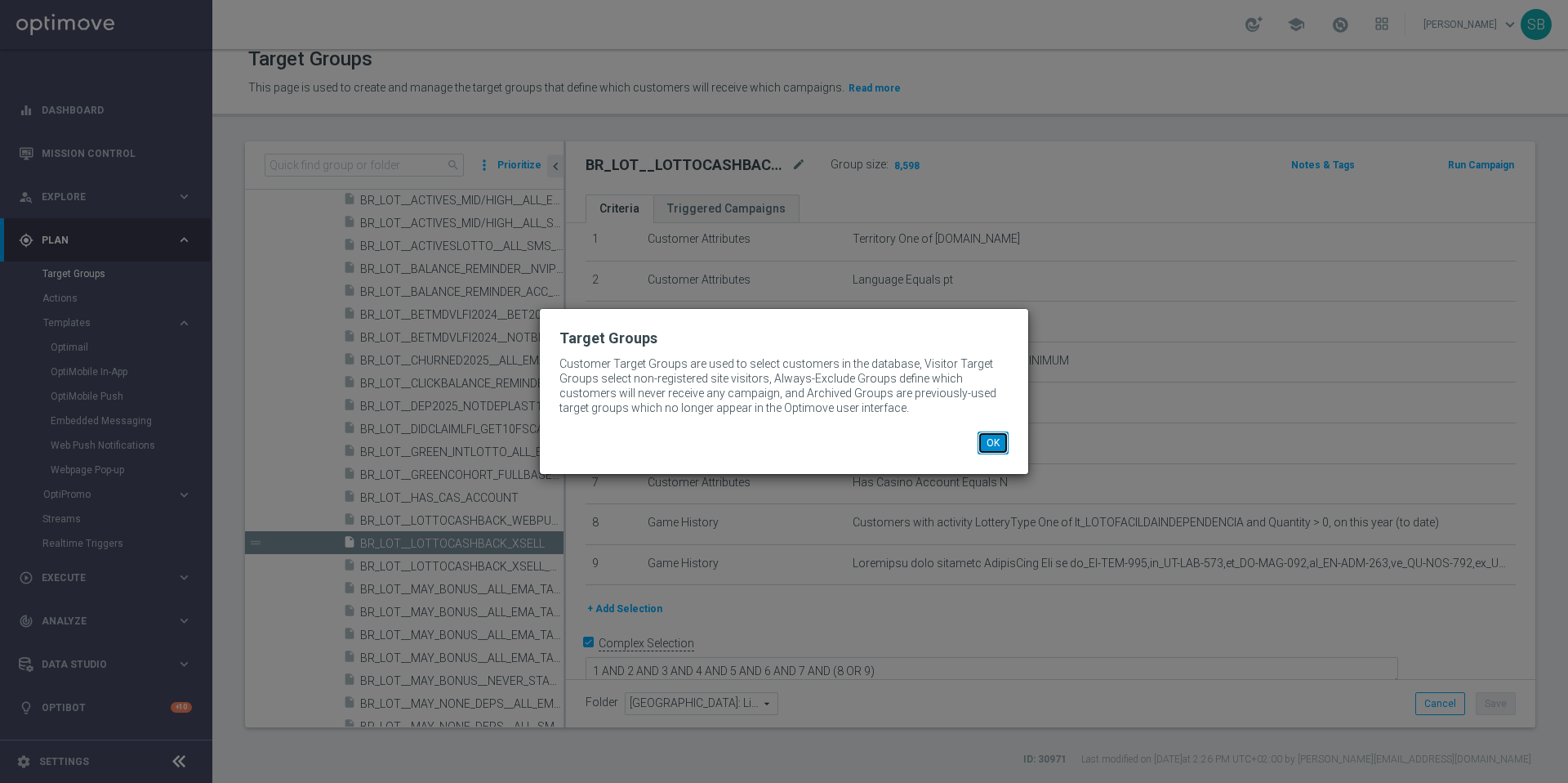
click at [990, 445] on button "OK" at bounding box center [993, 443] width 31 height 23
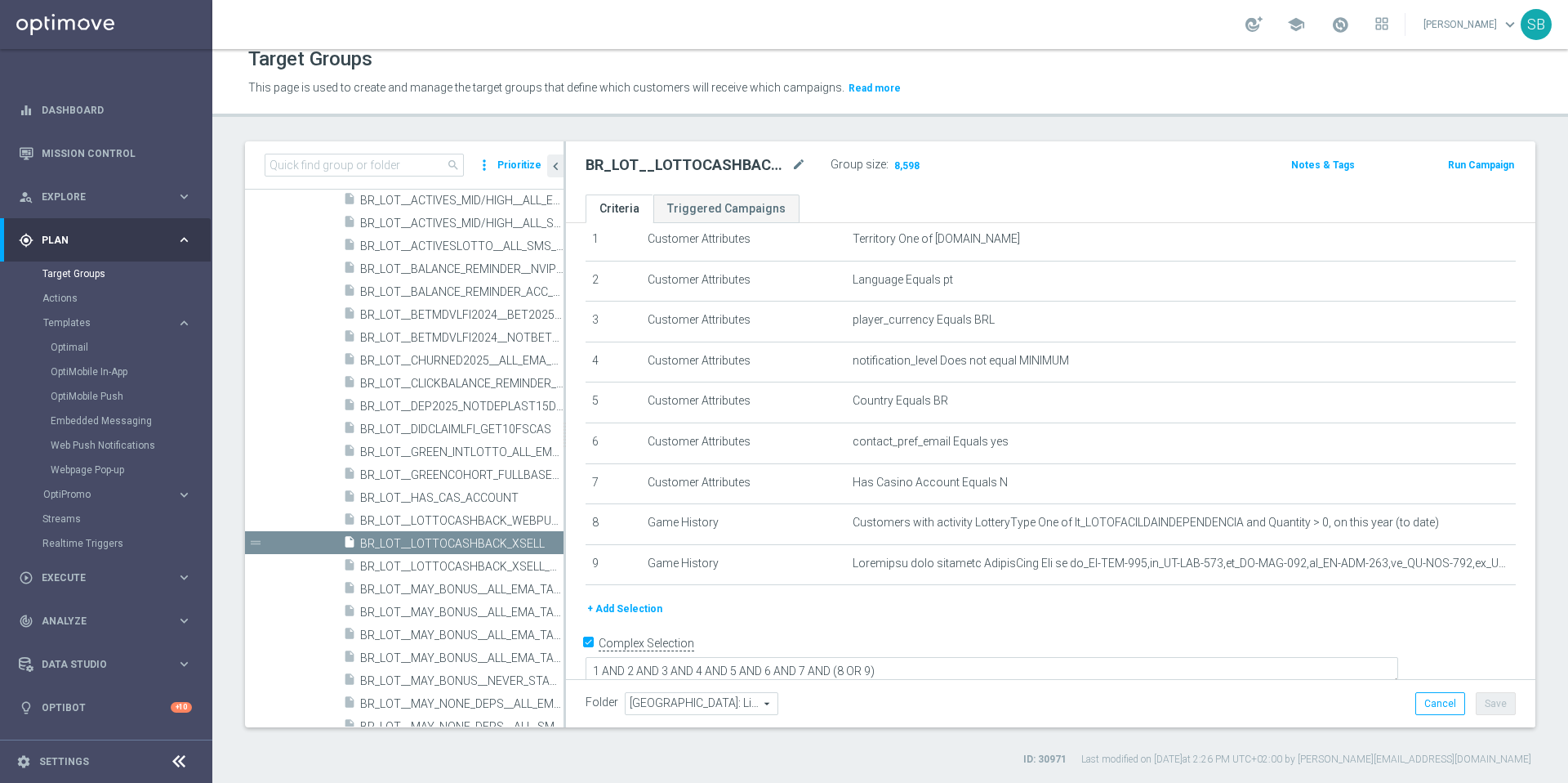
click at [1508, 24] on span "keyboard_arrow_down" at bounding box center [1510, 24] width 18 height 18
click at [1309, 87] on div "This page is used to create and manage the target groups that define which cust…" at bounding box center [889, 87] width 1308 height 26
click at [1513, 25] on span "keyboard_arrow_down" at bounding box center [1510, 24] width 18 height 18
click at [1314, 100] on div "This page is used to create and manage the target groups that define which cust…" at bounding box center [889, 87] width 1308 height 26
click at [1484, 711] on button "Save" at bounding box center [1495, 704] width 40 height 23
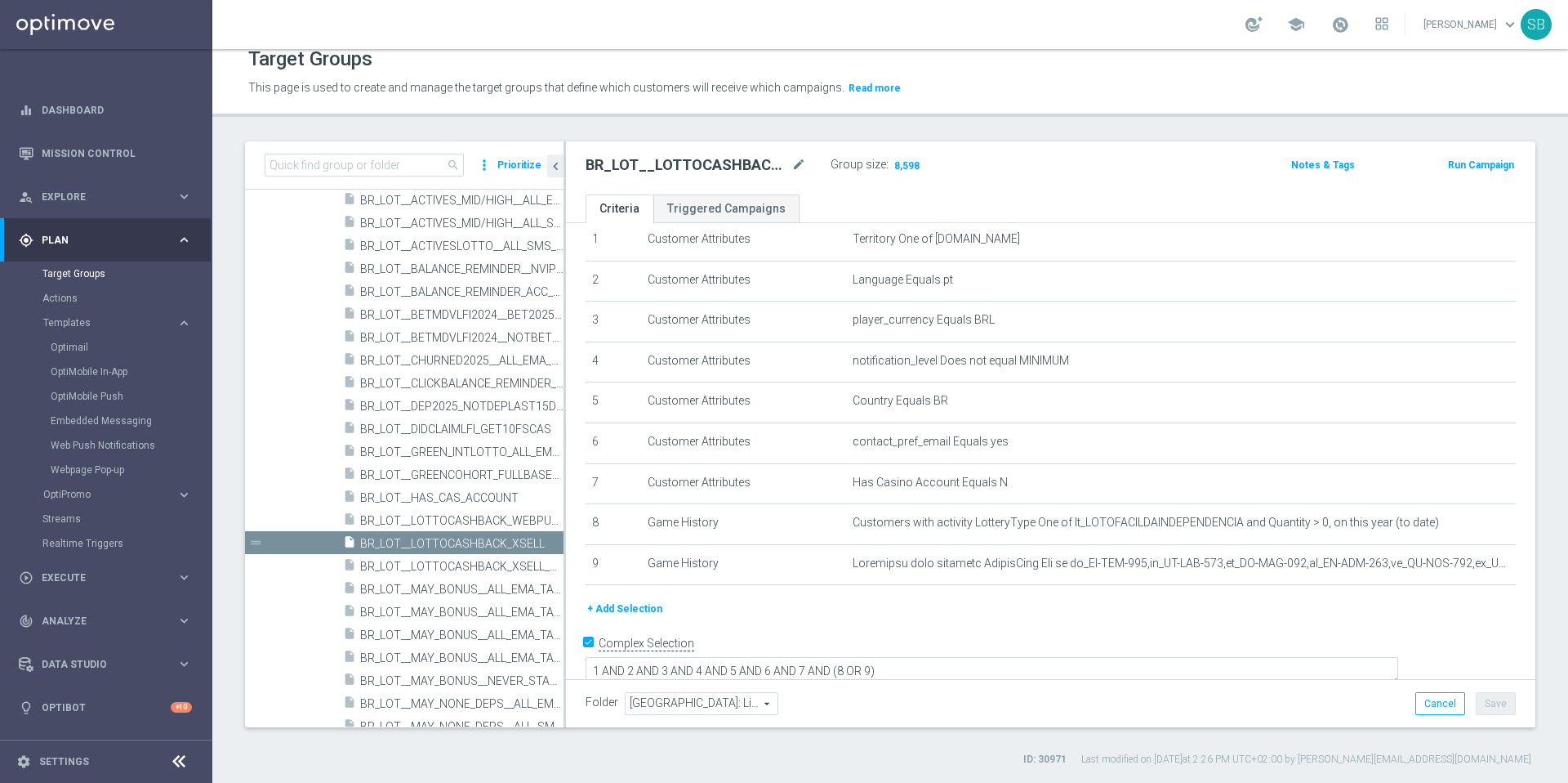
click at [755, 702] on span "[GEOGRAPHIC_DATA]: Lifecycle Stages" at bounding box center [701, 704] width 152 height 21
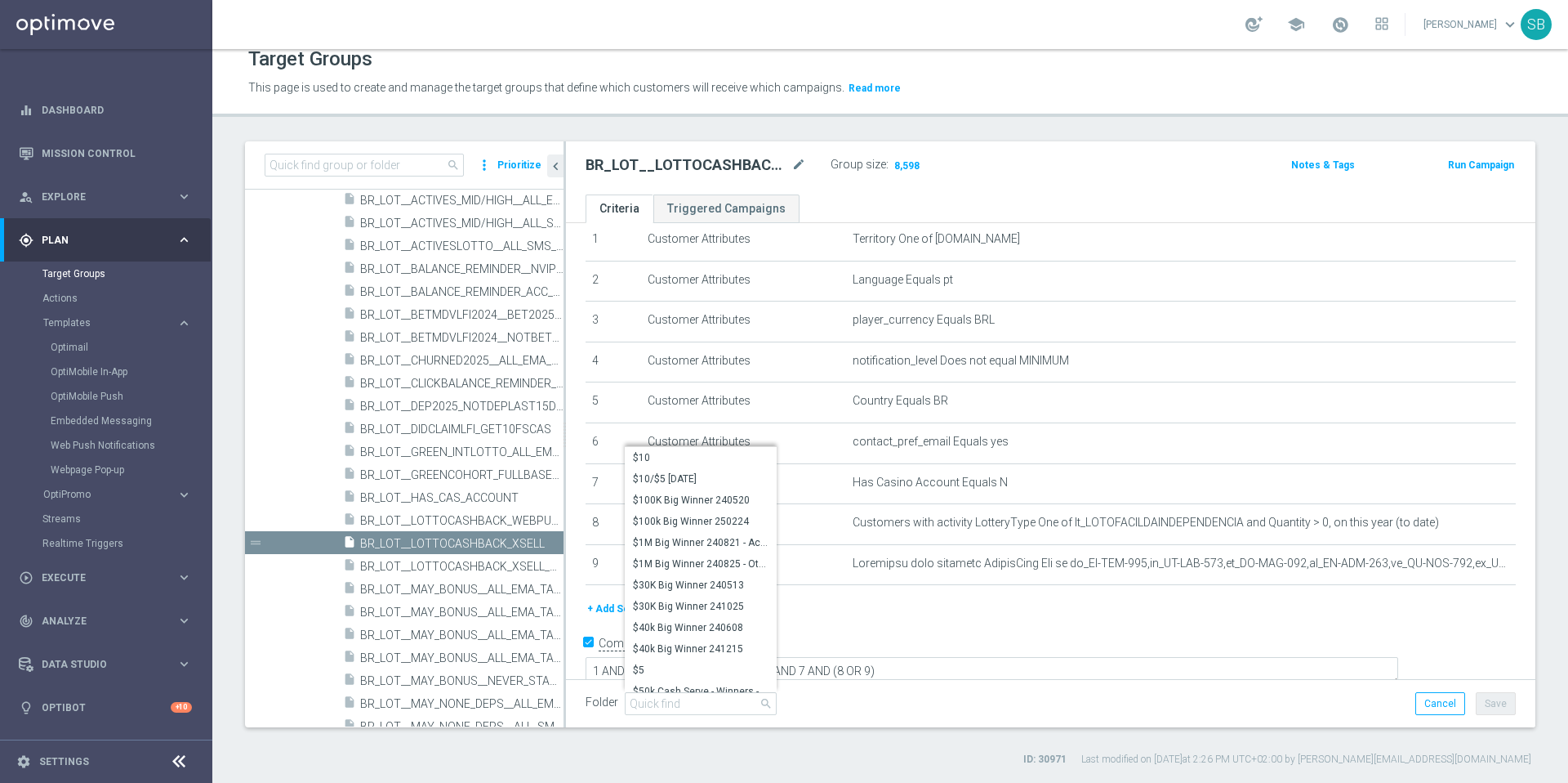
click at [819, 606] on div "+ Add Selection" at bounding box center [1050, 609] width 954 height 18
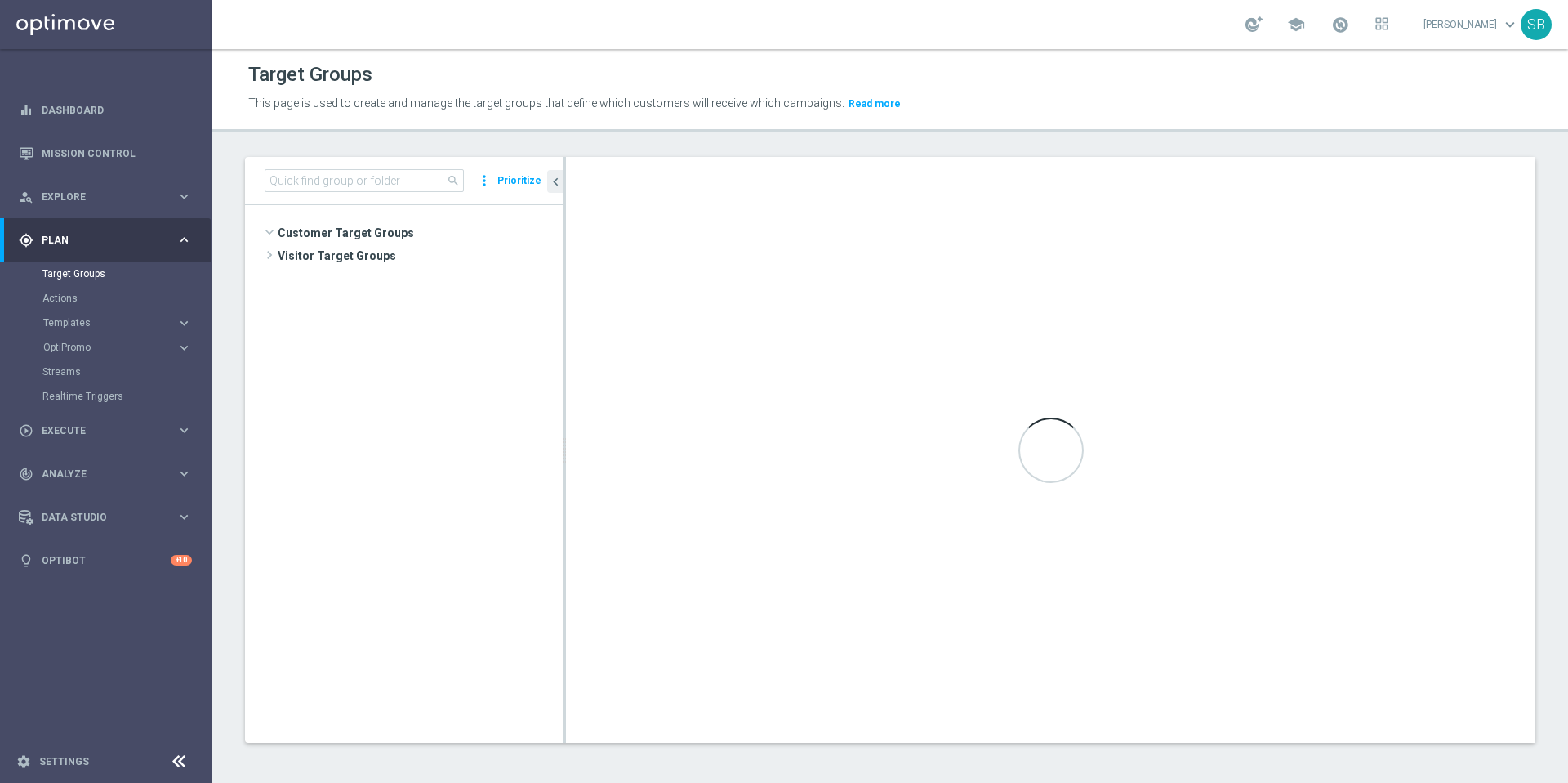
scroll to position [731, 0]
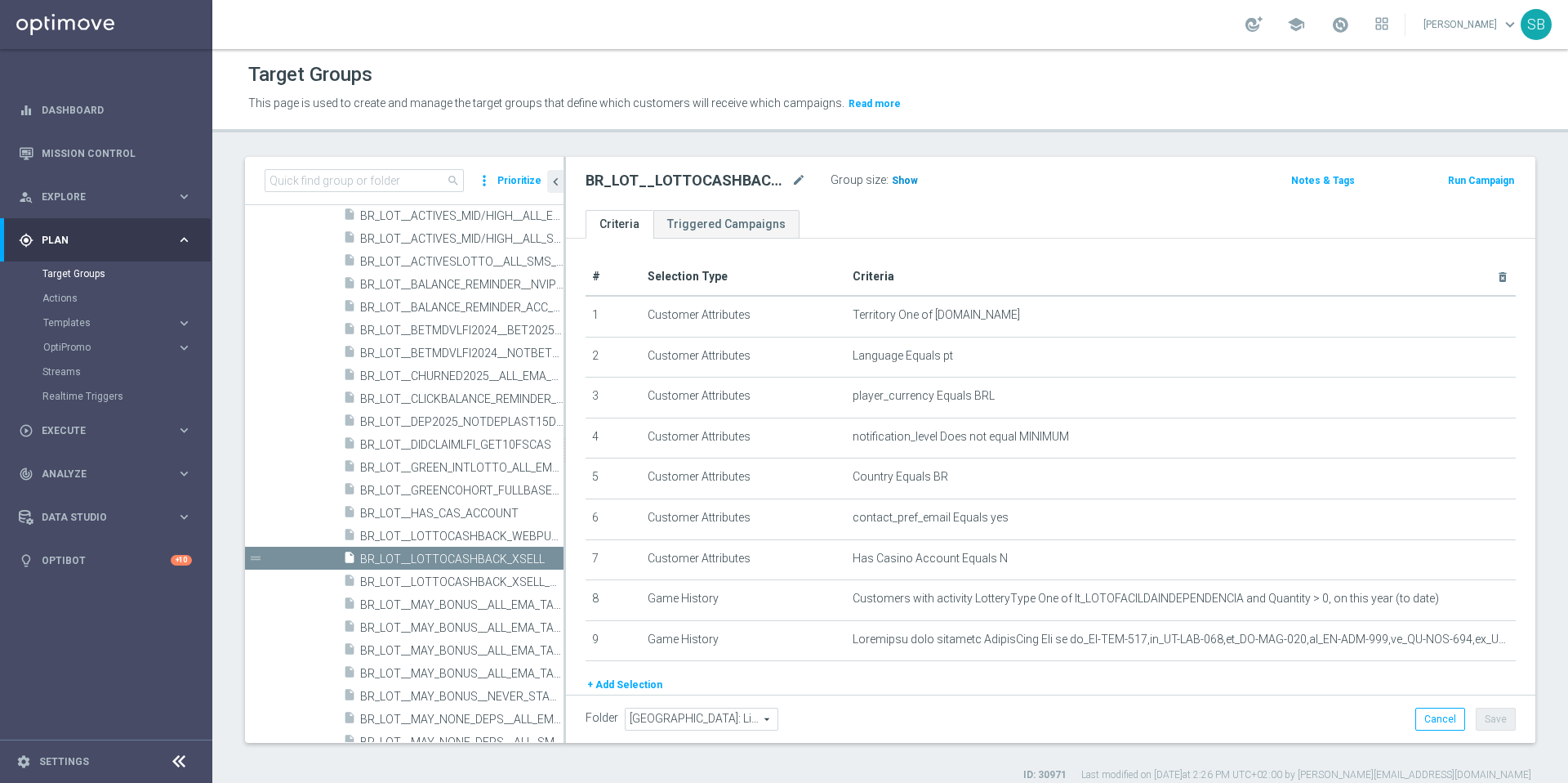
click at [902, 183] on span "Show" at bounding box center [905, 180] width 26 height 12
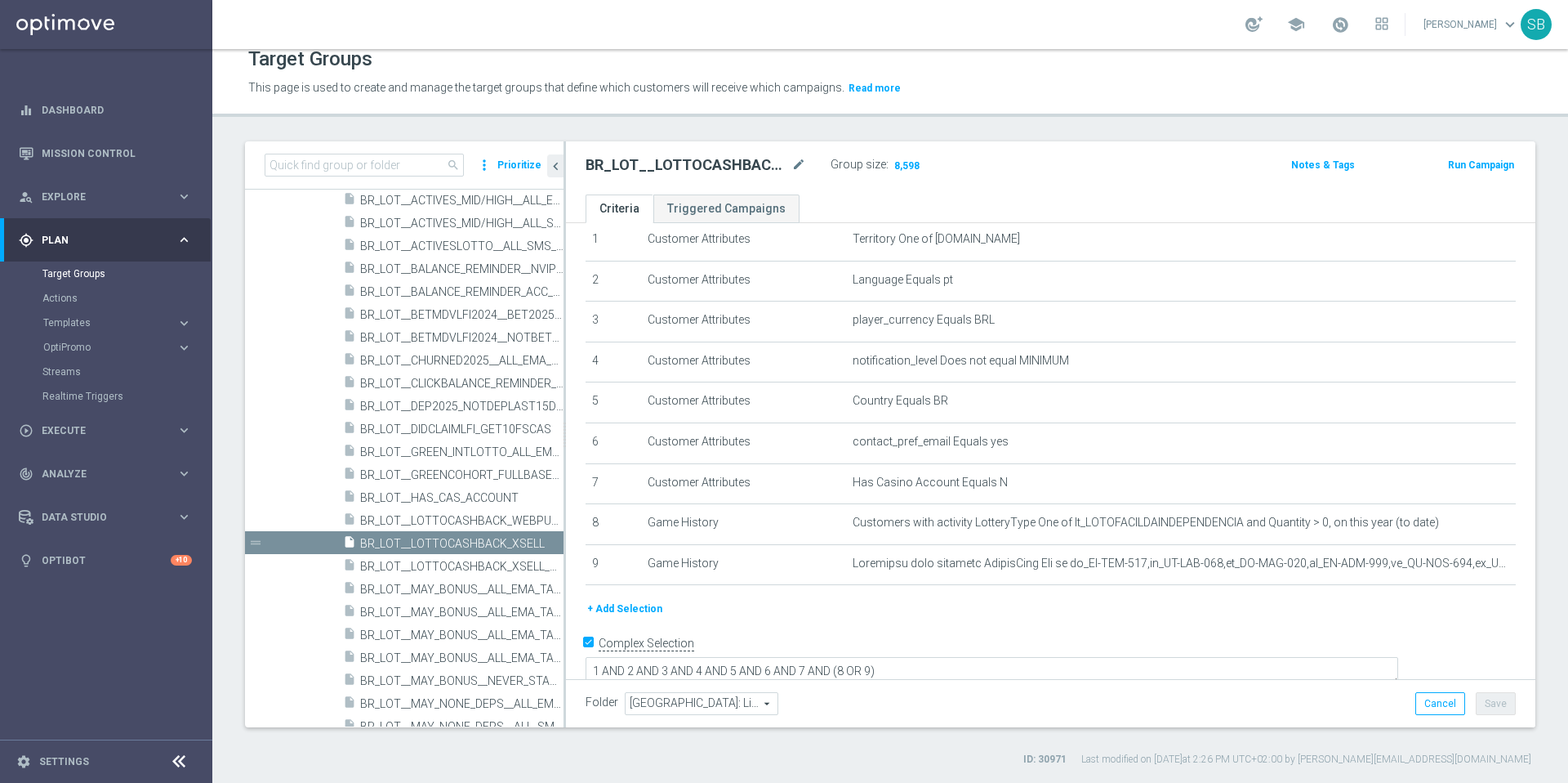
scroll to position [61, 0]
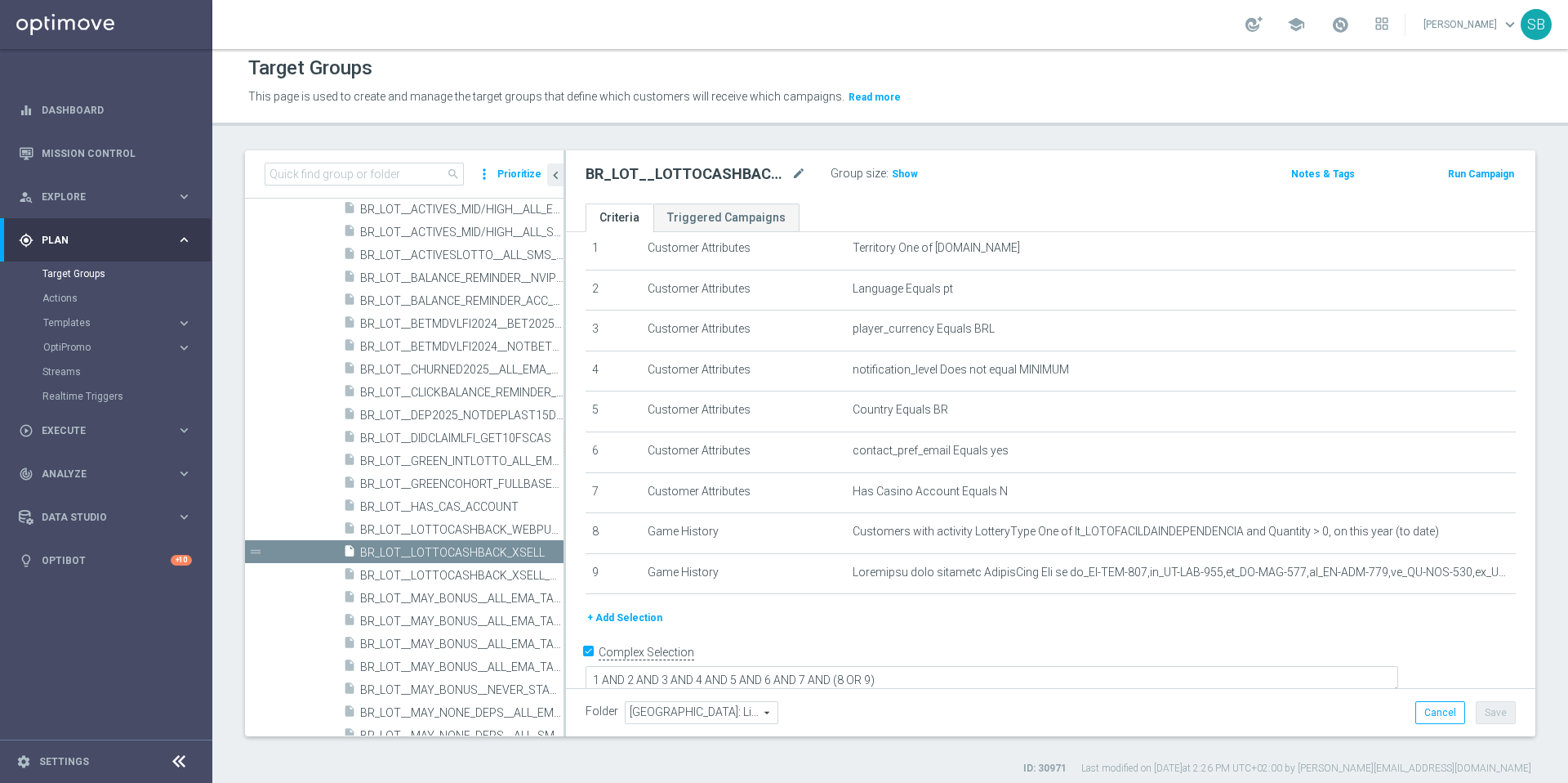
scroll to position [15, 0]
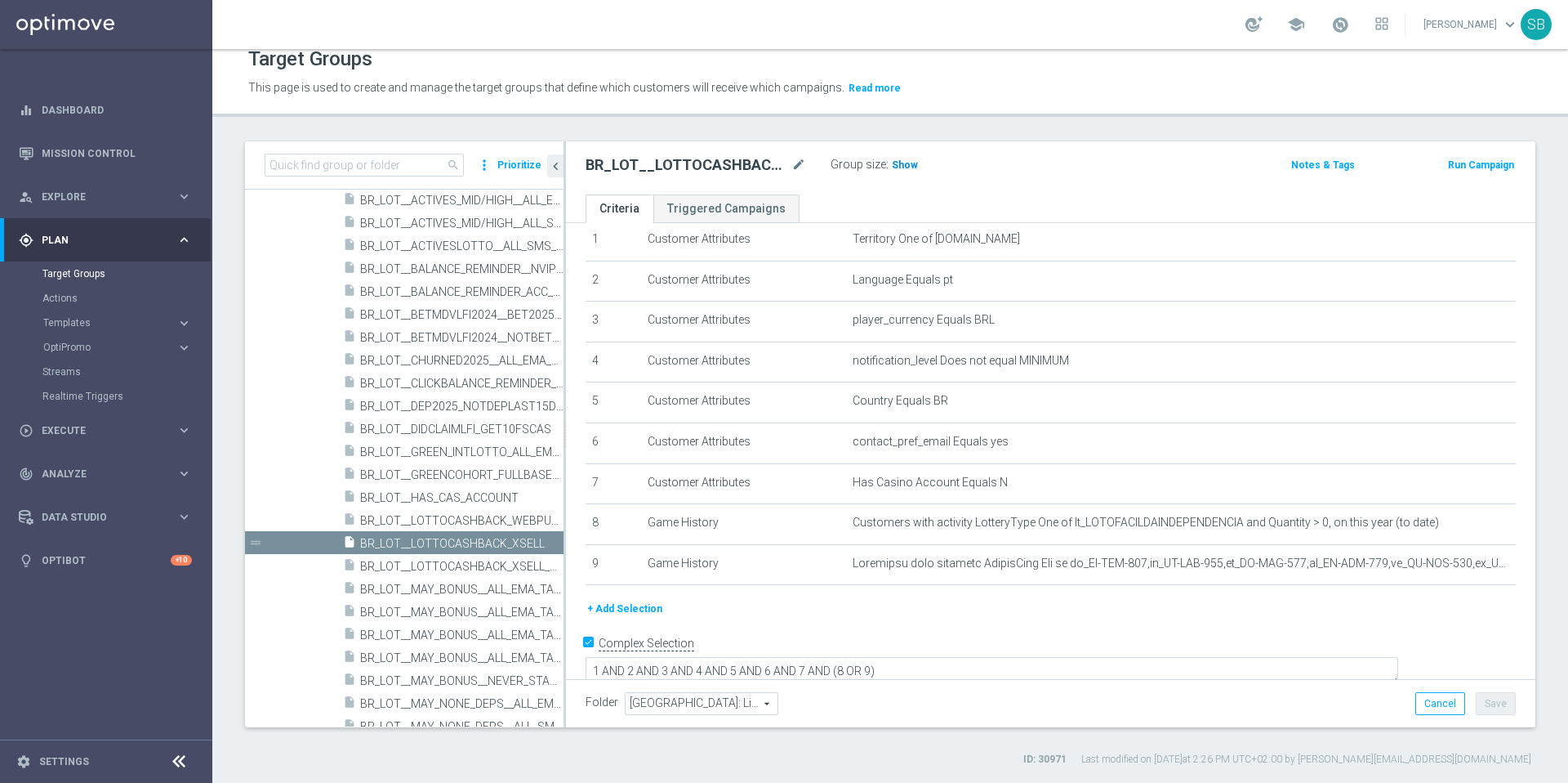
click at [899, 165] on span "Show" at bounding box center [905, 165] width 26 height 12
click at [905, 165] on span "8,598" at bounding box center [907, 166] width 28 height 15
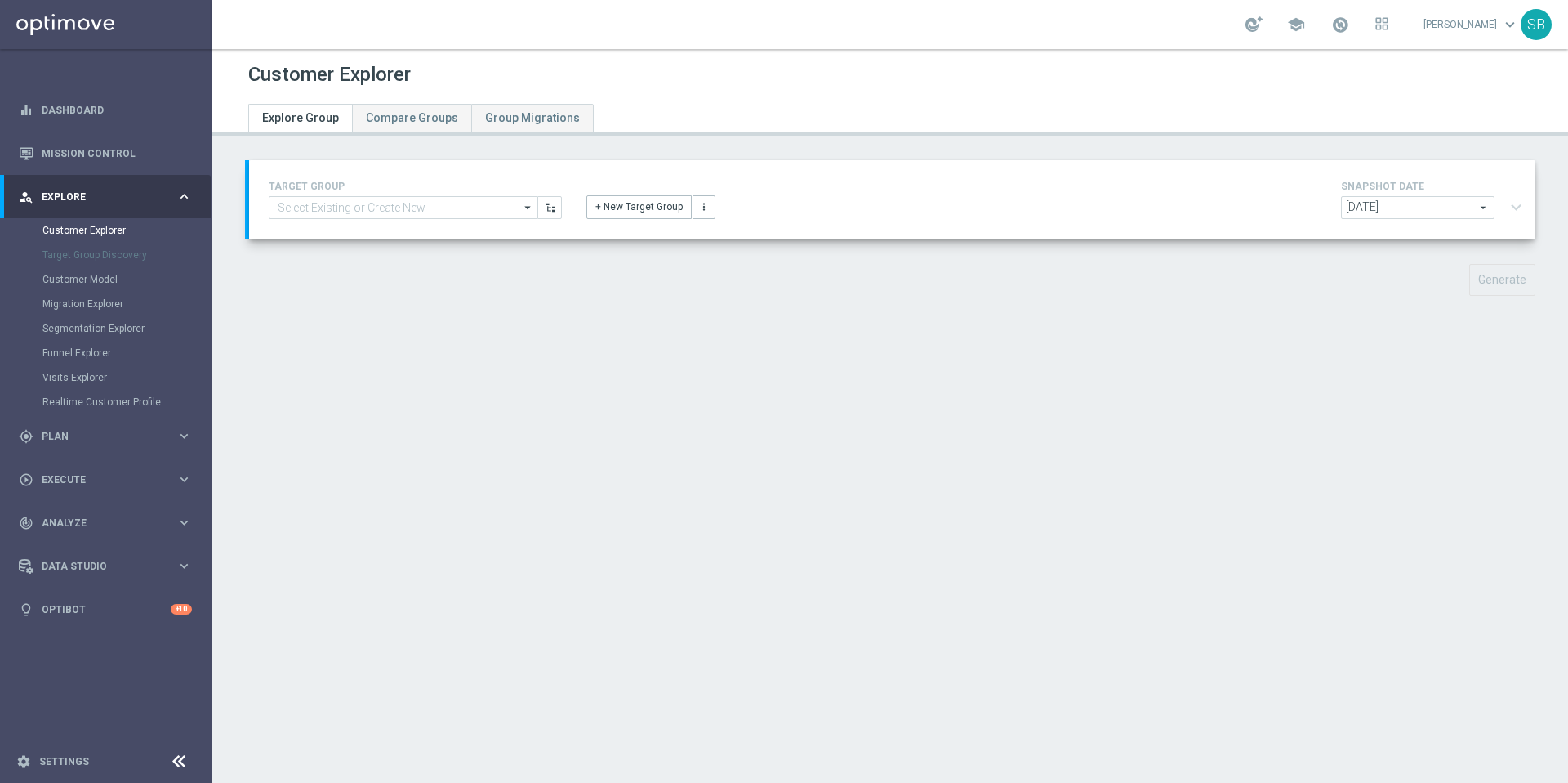
type input "BR_LOT__LOTTOCASHBACK_XSELL"
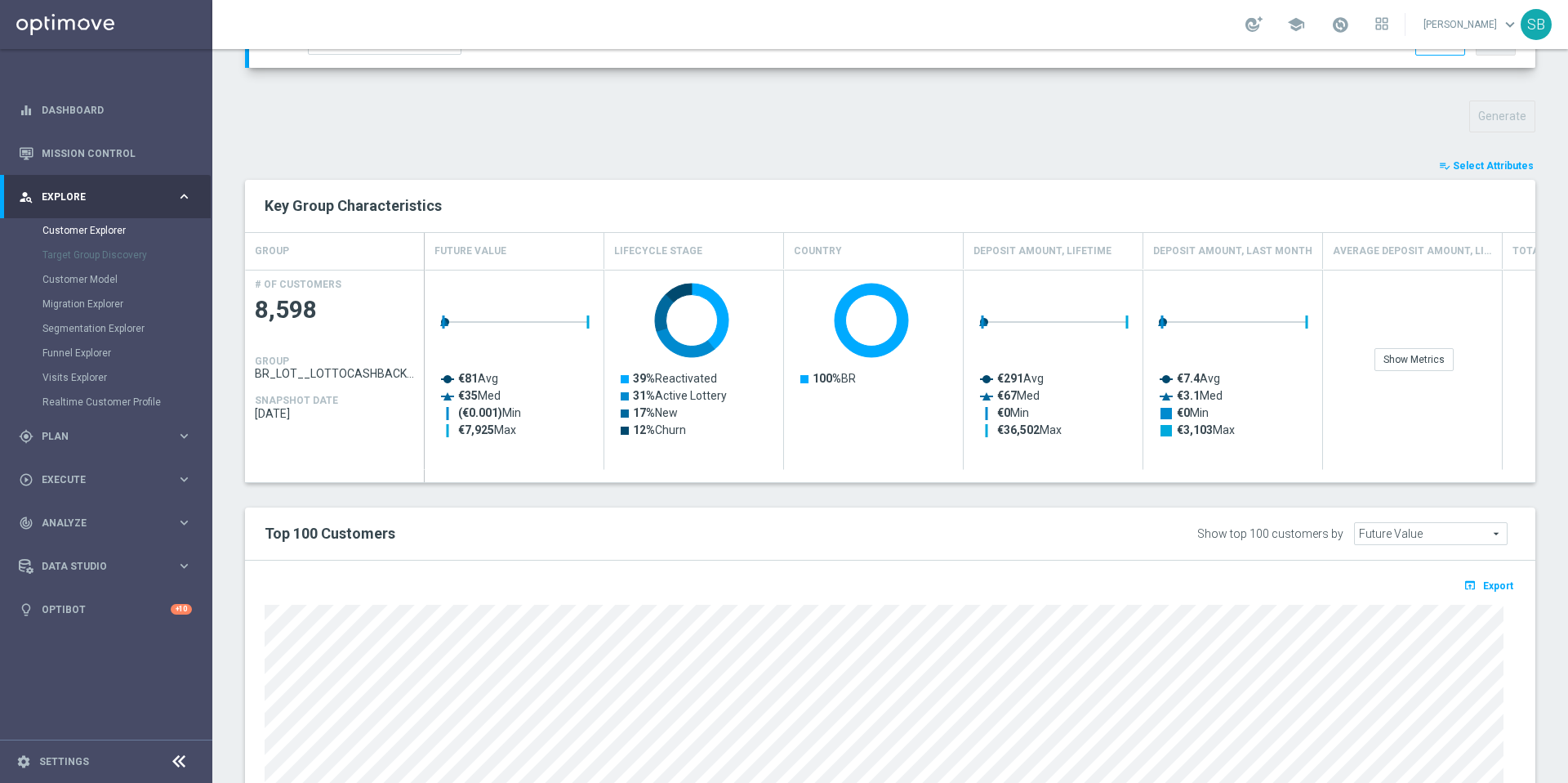
scroll to position [675, 0]
